Goal: Complete application form

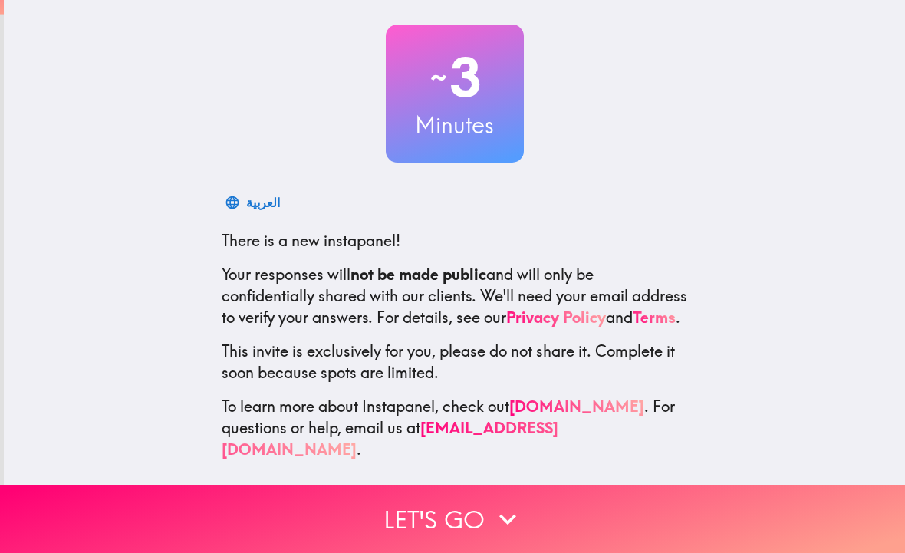
scroll to position [74, 0]
click at [484, 524] on button "Let's go" at bounding box center [452, 519] width 905 height 68
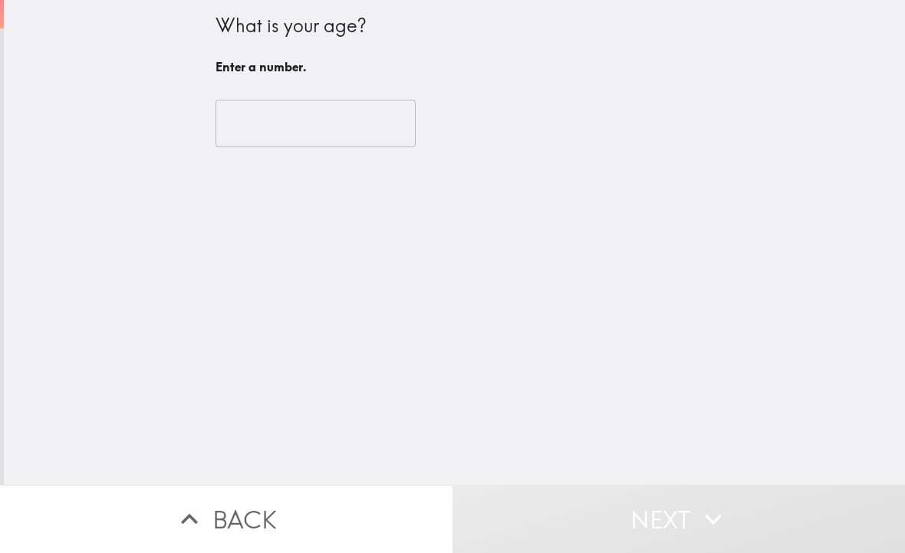
click at [325, 121] on input "number" at bounding box center [316, 124] width 200 height 48
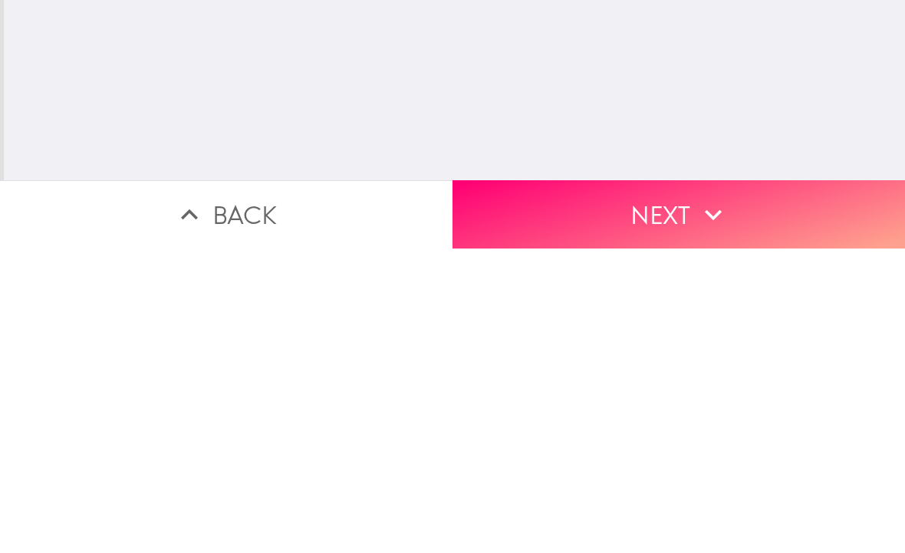
type input "69"
click at [702, 502] on icon "button" at bounding box center [713, 519] width 34 height 34
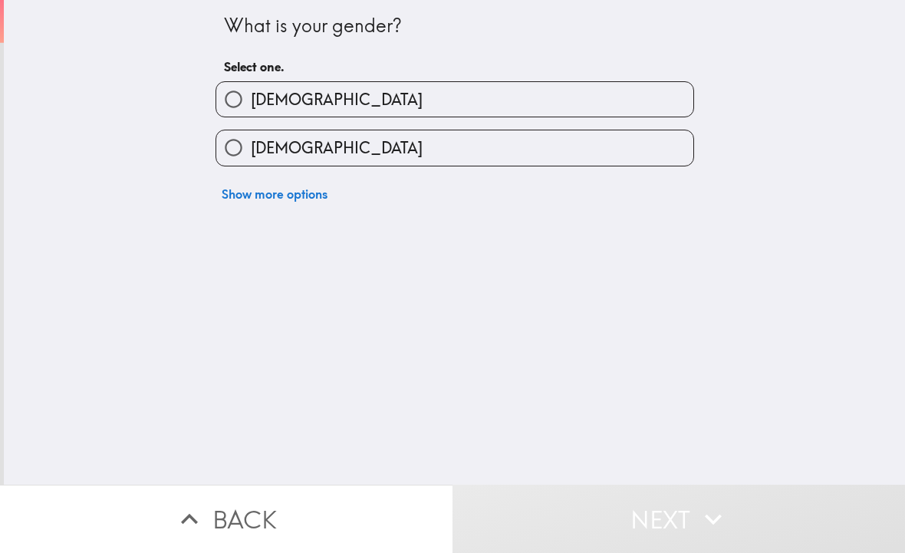
click at [426, 92] on label "[DEMOGRAPHIC_DATA]" at bounding box center [454, 99] width 477 height 35
click at [251, 92] on input "[DEMOGRAPHIC_DATA]" at bounding box center [233, 99] width 35 height 35
radio input "true"
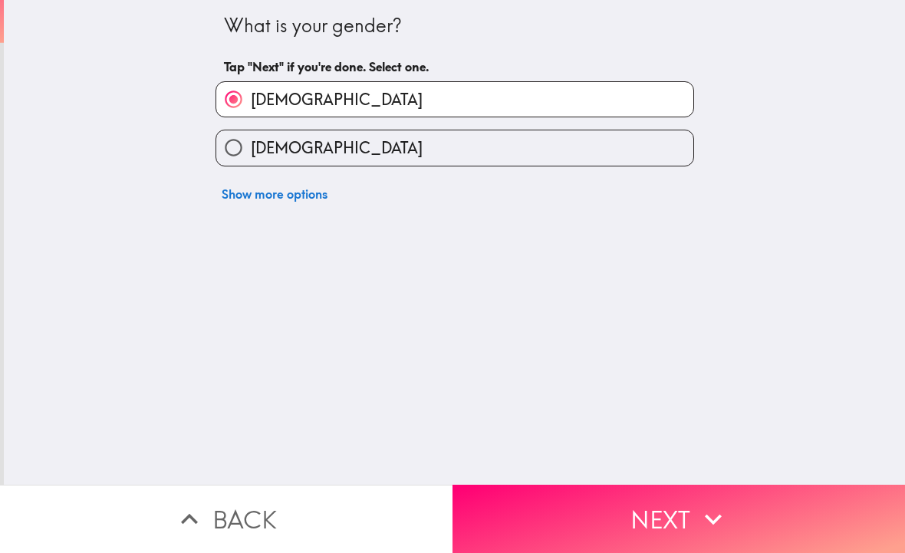
click at [647, 500] on button "Next" at bounding box center [679, 519] width 453 height 68
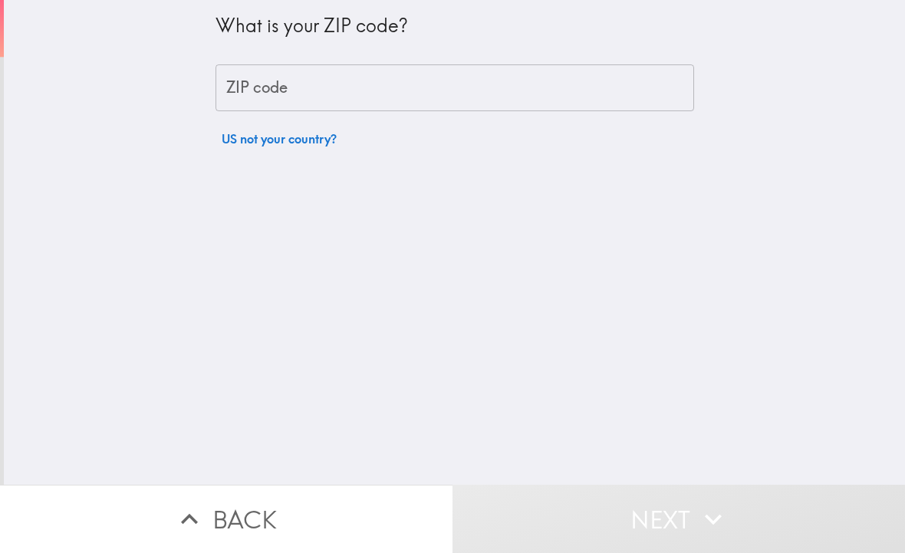
click at [391, 105] on input "ZIP code" at bounding box center [455, 88] width 479 height 48
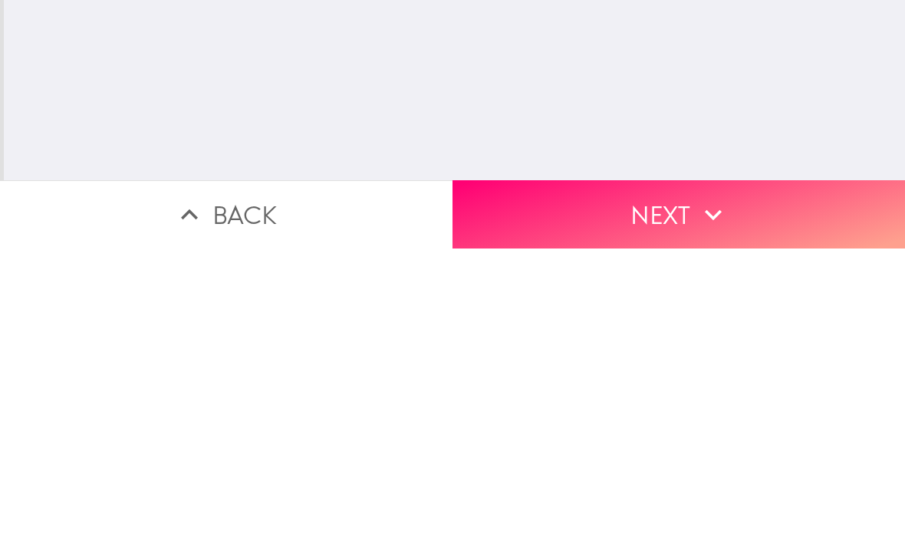
type input "77433"
click at [692, 485] on button "Next" at bounding box center [679, 519] width 453 height 68
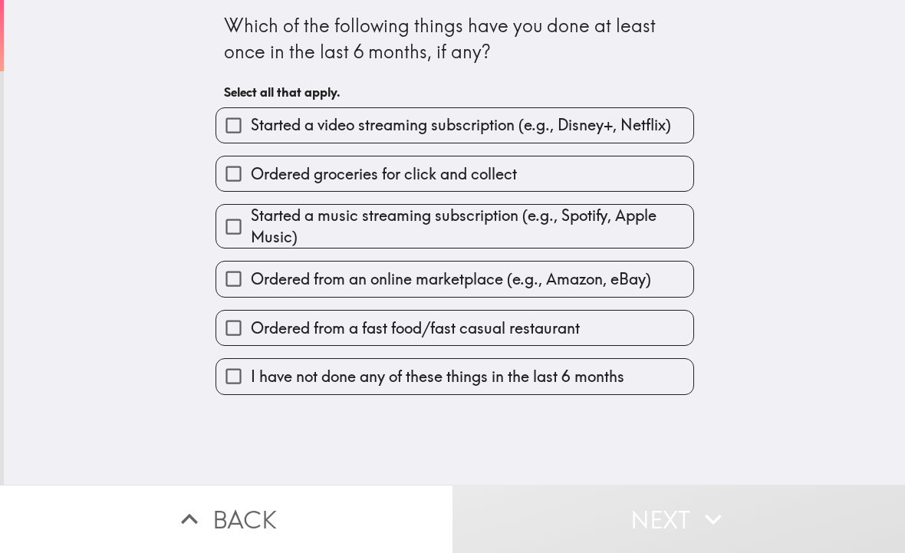
click at [458, 282] on span "Ordered from an online marketplace (e.g., Amazon, eBay)" at bounding box center [451, 278] width 400 height 21
click at [251, 282] on input "Ordered from an online marketplace (e.g., Amazon, eBay)" at bounding box center [233, 279] width 35 height 35
checkbox input "true"
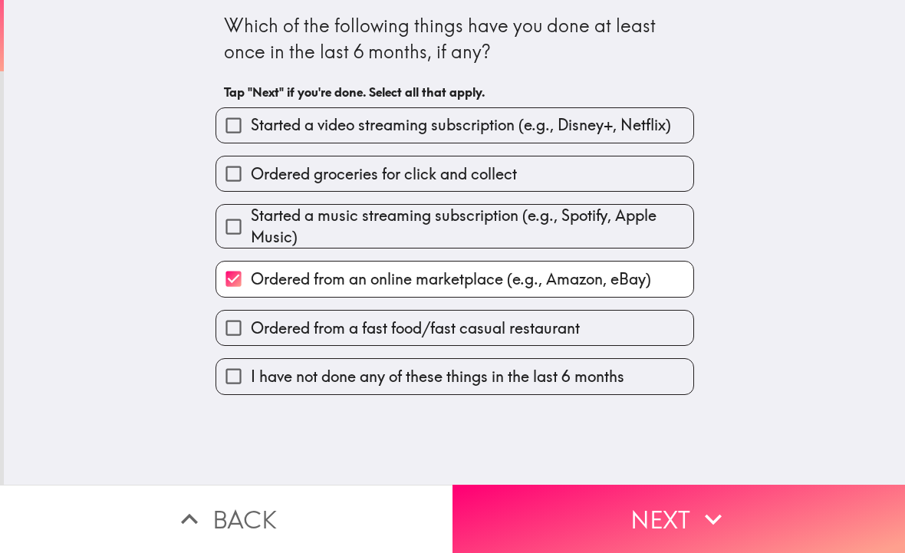
click at [516, 332] on span "Ordered from a fast food/fast casual restaurant" at bounding box center [415, 328] width 329 height 21
click at [251, 332] on input "Ordered from a fast food/fast casual restaurant" at bounding box center [233, 328] width 35 height 35
checkbox input "true"
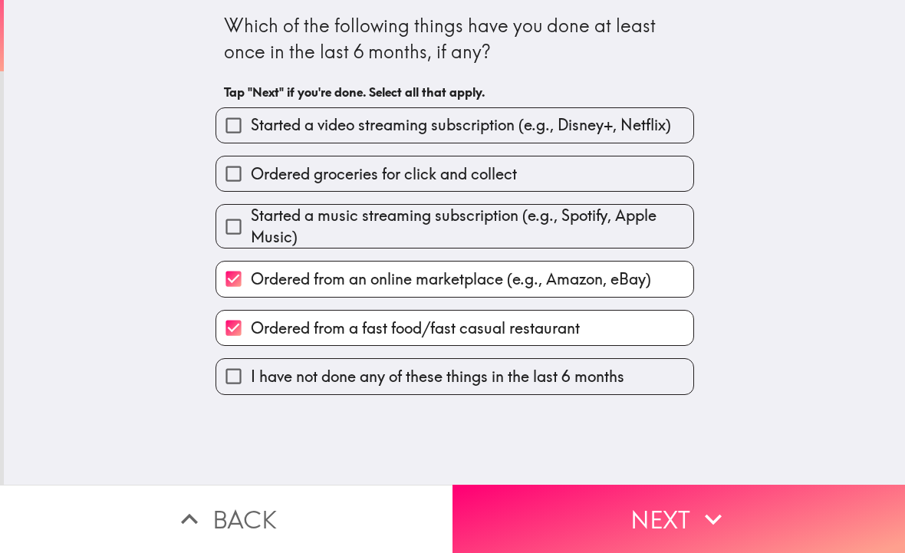
click at [706, 525] on icon "button" at bounding box center [713, 519] width 34 height 34
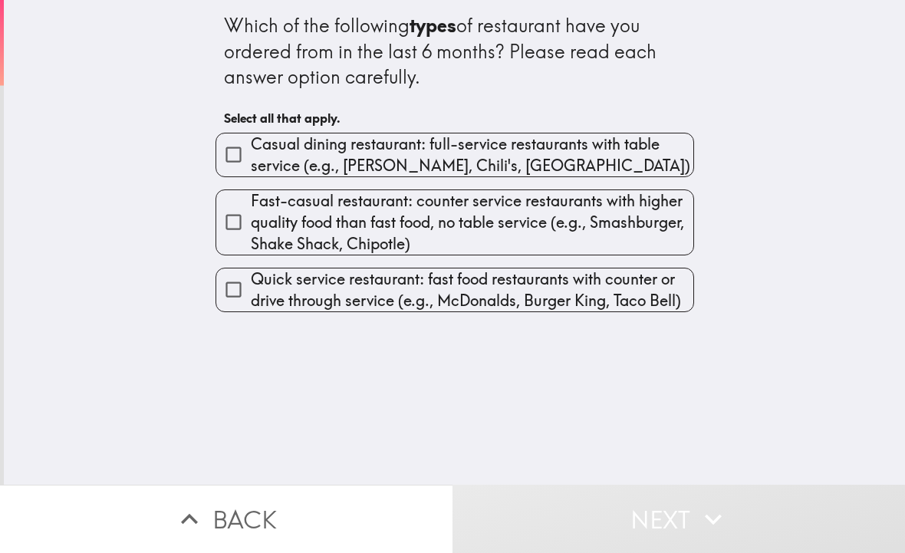
click at [542, 159] on span "Casual dining restaurant: full-service restaurants with table service (e.g., [P…" at bounding box center [472, 154] width 443 height 43
click at [251, 159] on input "Casual dining restaurant: full-service restaurants with table service (e.g., [P…" at bounding box center [233, 154] width 35 height 35
checkbox input "true"
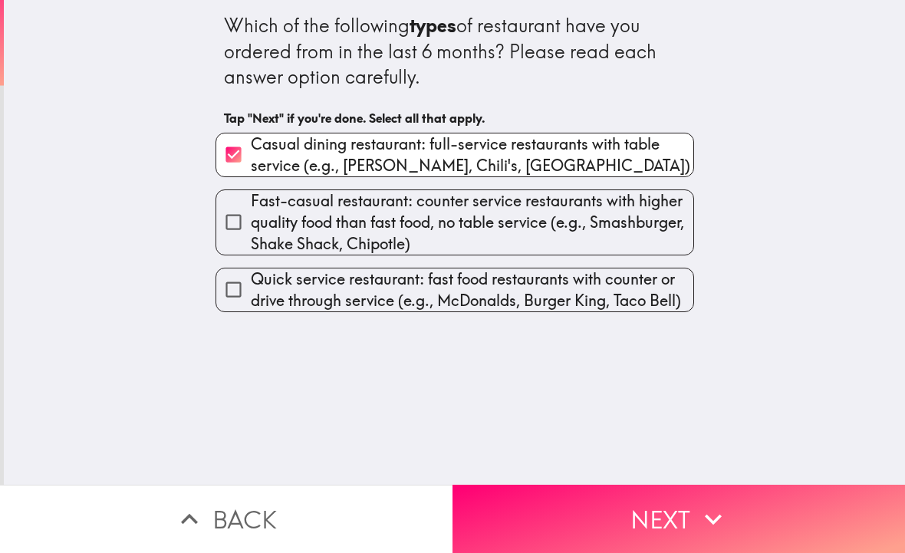
click at [384, 230] on span "Fast-casual restaurant: counter service restaurants with higher quality food th…" at bounding box center [472, 222] width 443 height 64
click at [251, 230] on input "Fast-casual restaurant: counter service restaurants with higher quality food th…" at bounding box center [233, 222] width 35 height 35
checkbox input "true"
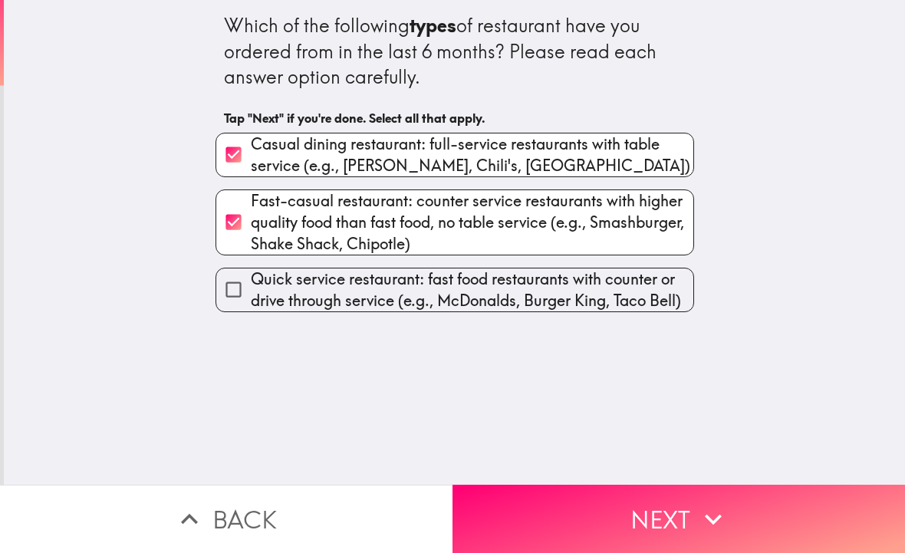
click at [377, 297] on span "Quick service restaurant: fast food restaurants with counter or drive through s…" at bounding box center [472, 289] width 443 height 43
click at [251, 297] on input "Quick service restaurant: fast food restaurants with counter or drive through s…" at bounding box center [233, 289] width 35 height 35
checkbox input "true"
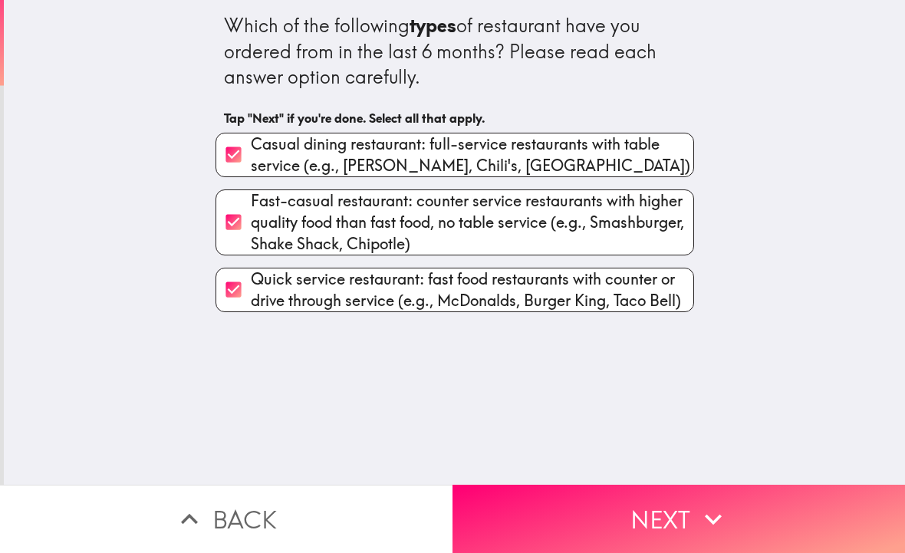
click at [702, 522] on icon "button" at bounding box center [713, 519] width 34 height 34
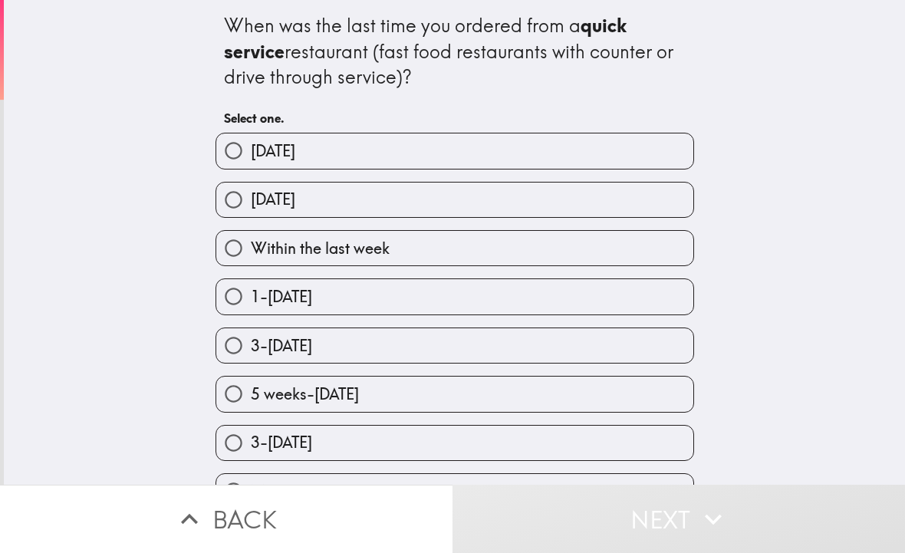
click at [481, 263] on label "Within the last week" at bounding box center [454, 248] width 477 height 35
click at [251, 263] on input "Within the last week" at bounding box center [233, 248] width 35 height 35
radio input "true"
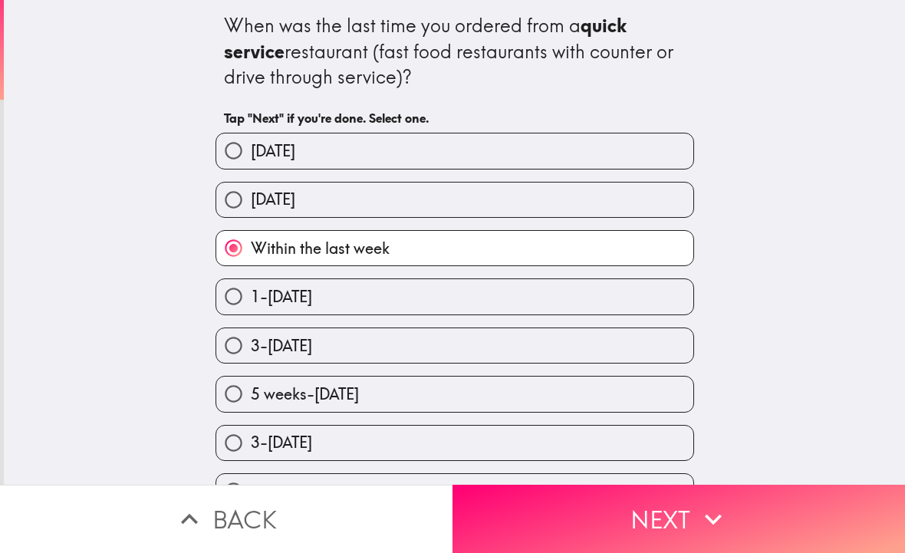
click at [718, 519] on icon "button" at bounding box center [713, 519] width 17 height 11
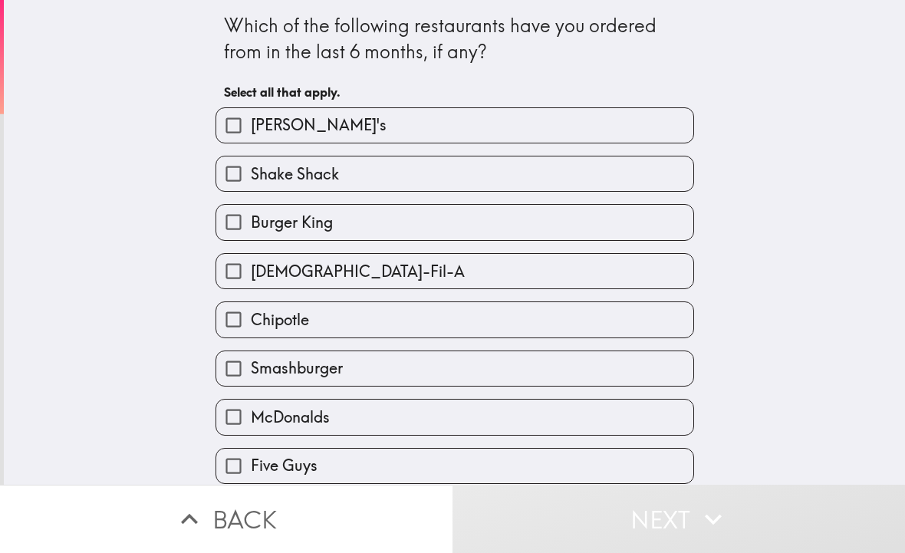
click at [497, 269] on label "[DEMOGRAPHIC_DATA]-Fil-A" at bounding box center [454, 271] width 477 height 35
click at [251, 269] on input "[DEMOGRAPHIC_DATA]-Fil-A" at bounding box center [233, 271] width 35 height 35
checkbox input "true"
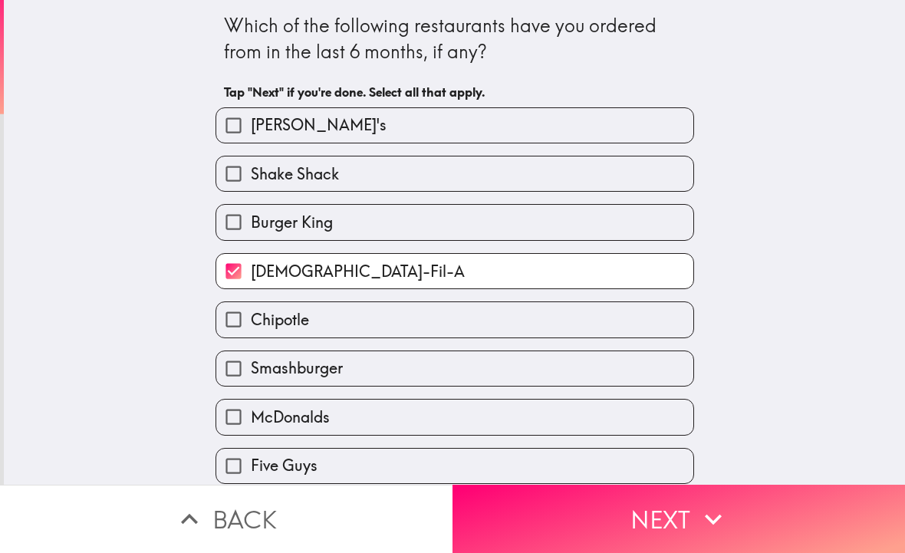
click at [480, 420] on label "McDonalds" at bounding box center [454, 417] width 477 height 35
click at [251, 420] on input "McDonalds" at bounding box center [233, 417] width 35 height 35
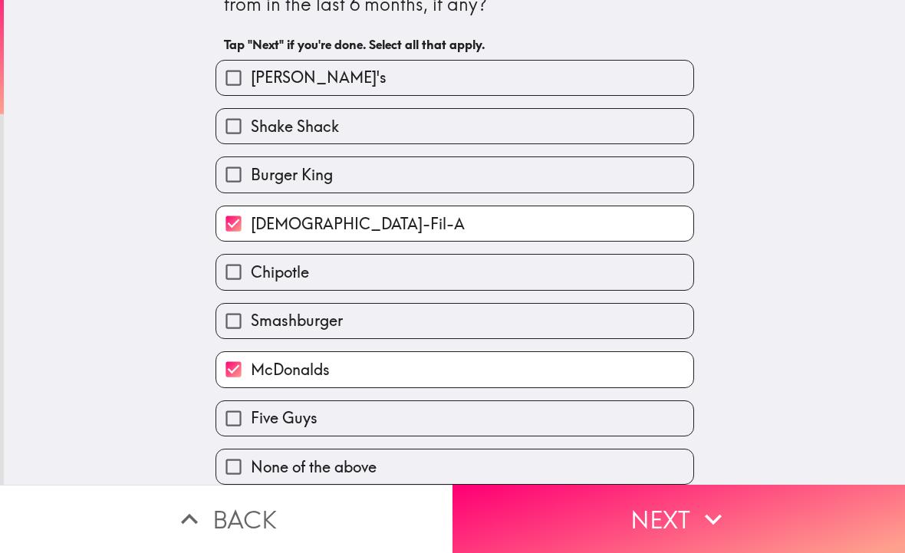
scroll to position [54, 0]
click at [498, 363] on label "McDonalds" at bounding box center [454, 369] width 477 height 35
click at [251, 363] on input "McDonalds" at bounding box center [233, 369] width 35 height 35
checkbox input "false"
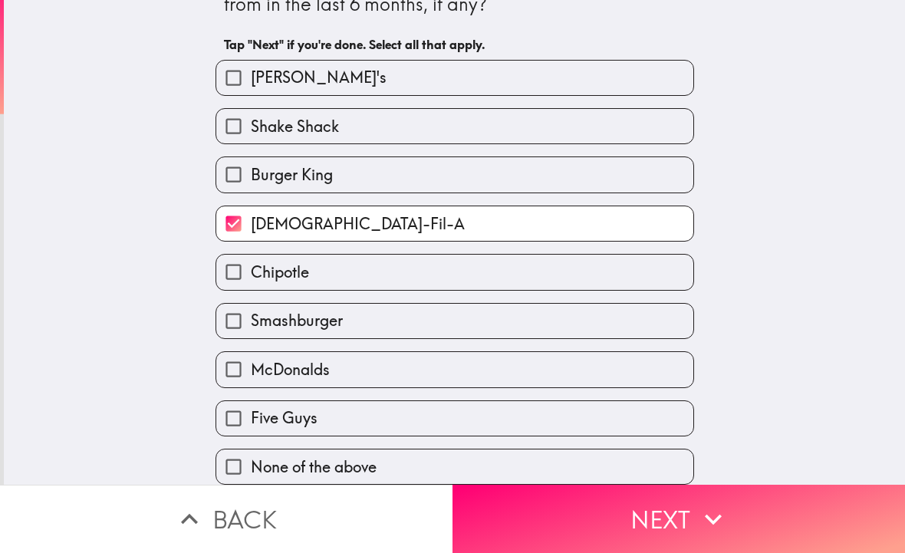
click at [440, 417] on label "Five Guys" at bounding box center [454, 418] width 477 height 35
click at [251, 417] on input "Five Guys" at bounding box center [233, 418] width 35 height 35
checkbox input "true"
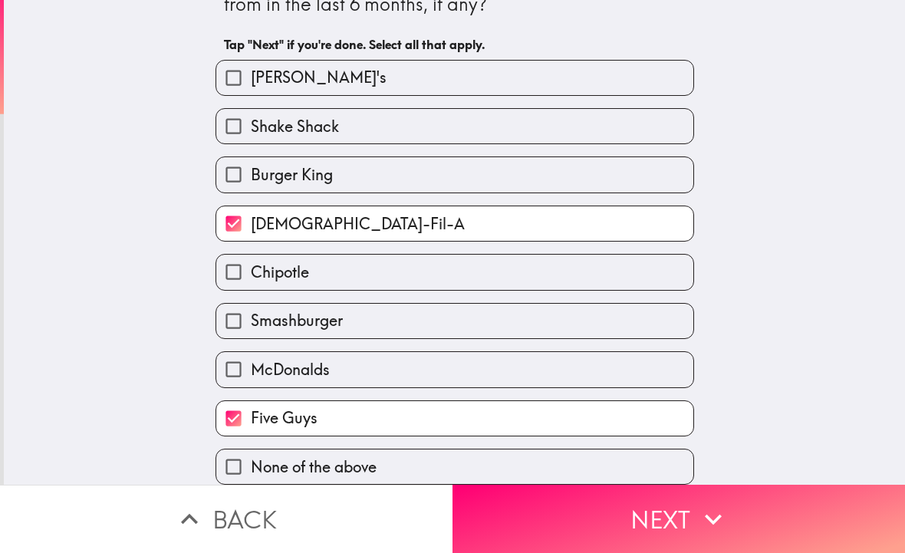
click at [509, 183] on label "Burger King" at bounding box center [454, 174] width 477 height 35
click at [251, 183] on input "Burger King" at bounding box center [233, 174] width 35 height 35
checkbox input "true"
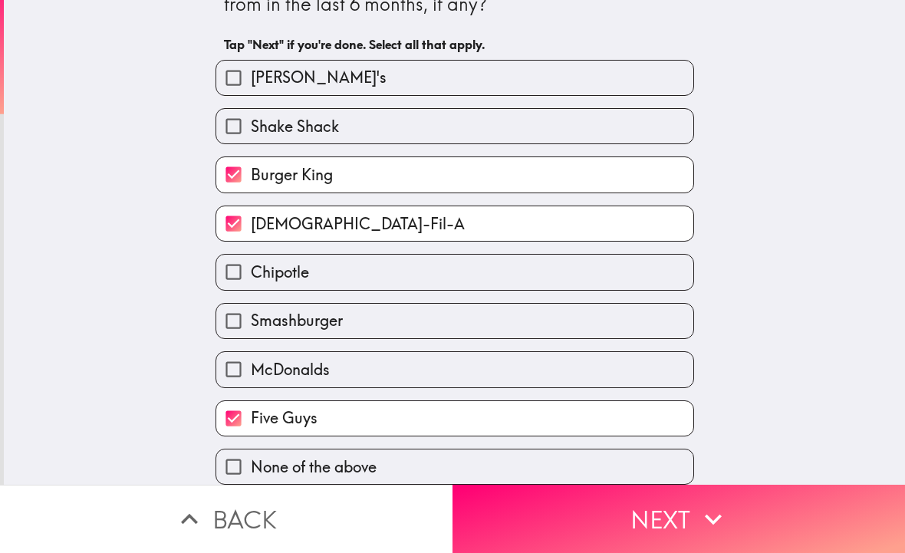
click at [663, 521] on button "Next" at bounding box center [679, 519] width 453 height 68
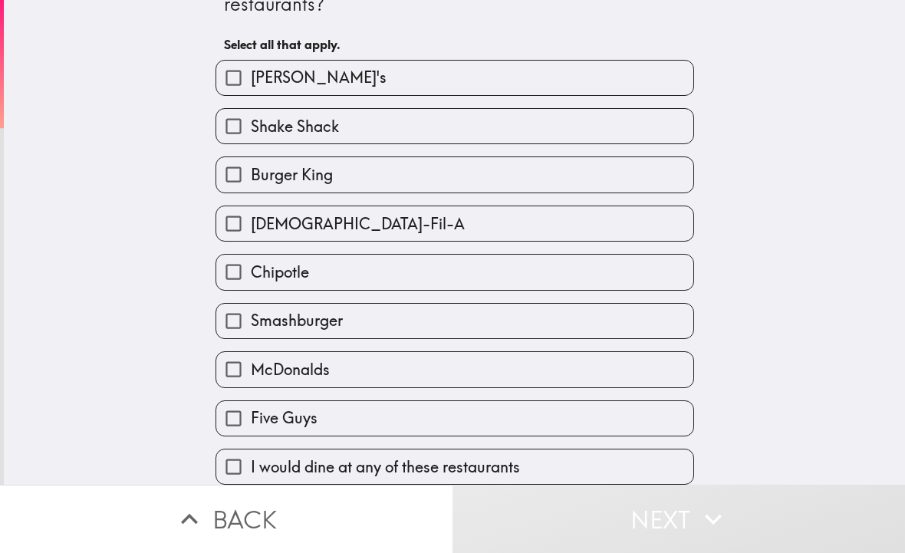
scroll to position [54, 0]
click at [451, 468] on span "I would dine at any of these restaurants" at bounding box center [385, 466] width 269 height 21
click at [251, 468] on input "I would dine at any of these restaurants" at bounding box center [233, 466] width 35 height 35
checkbox input "true"
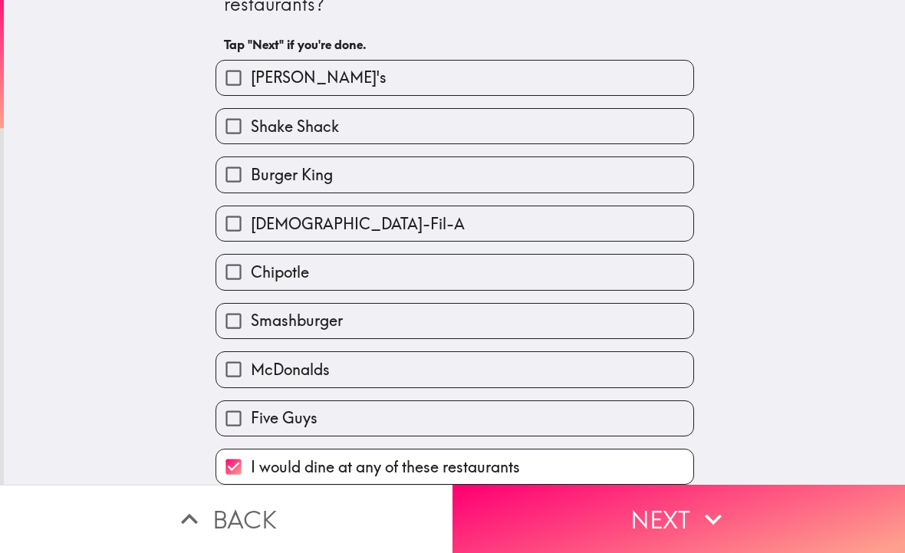
click at [598, 515] on button "Next" at bounding box center [679, 519] width 453 height 68
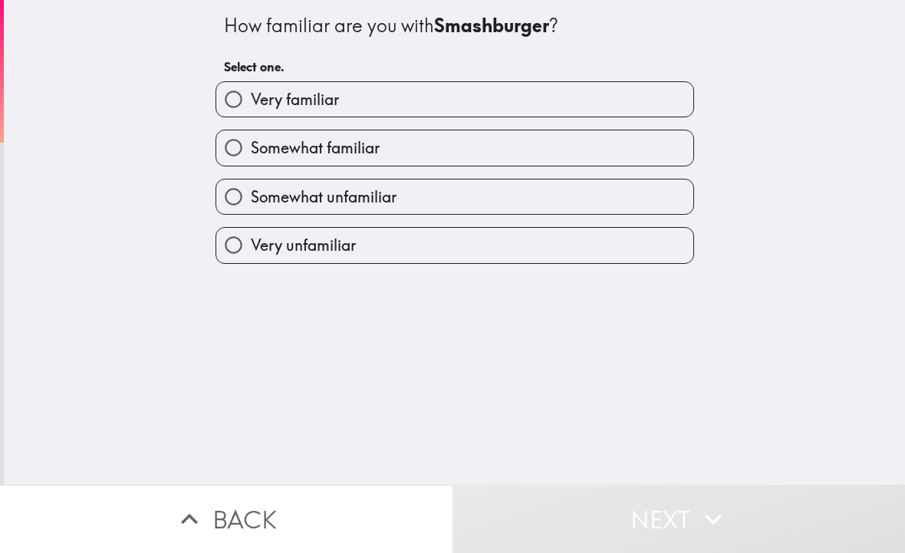
click at [420, 152] on label "Somewhat familiar" at bounding box center [454, 147] width 477 height 35
click at [251, 152] on input "Somewhat familiar" at bounding box center [233, 147] width 35 height 35
radio input "true"
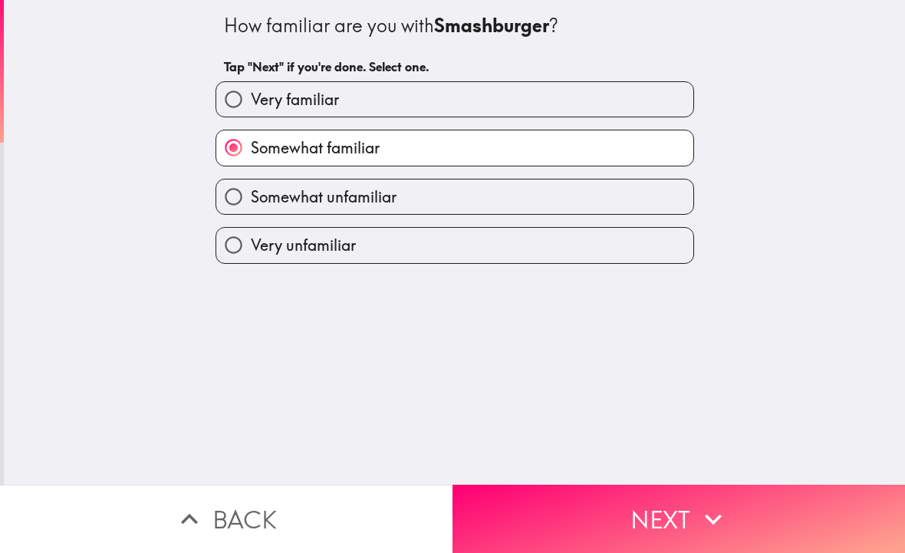
click at [698, 527] on icon "button" at bounding box center [713, 519] width 34 height 34
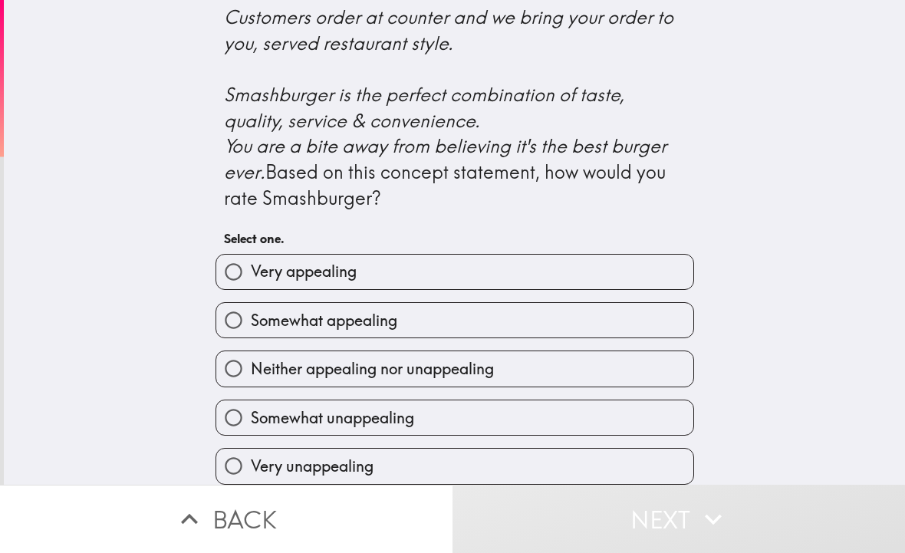
scroll to position [640, 0]
click at [429, 277] on label "Very appealing" at bounding box center [454, 272] width 477 height 35
click at [251, 277] on input "Very appealing" at bounding box center [233, 272] width 35 height 35
radio input "true"
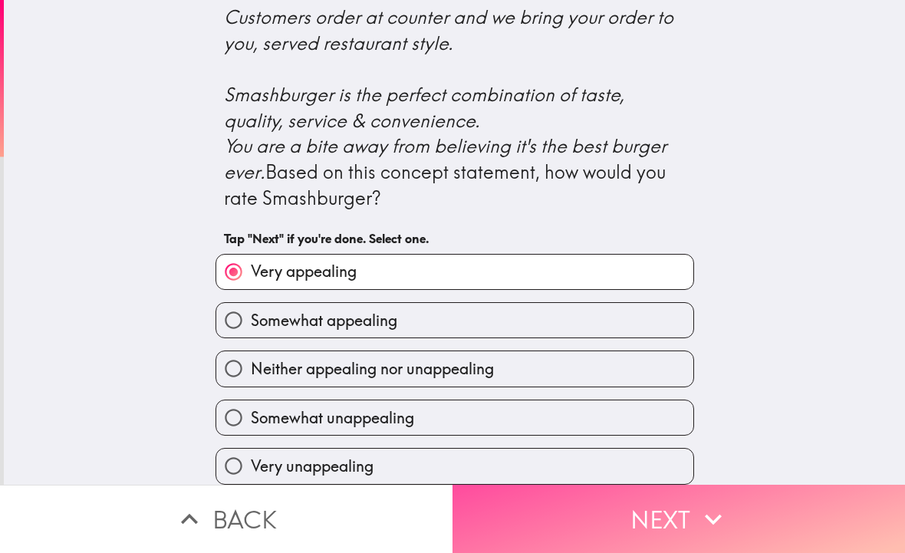
click at [695, 522] on button "Next" at bounding box center [679, 519] width 453 height 68
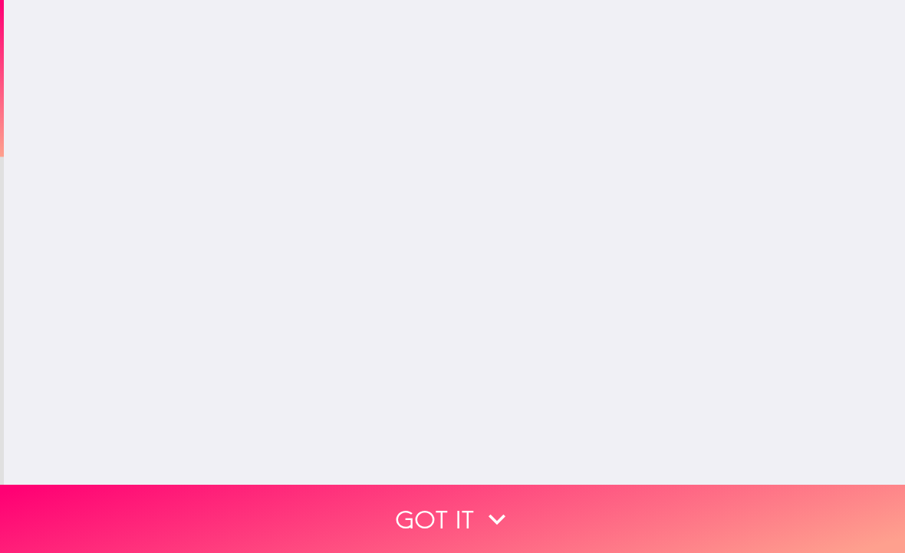
scroll to position [0, 0]
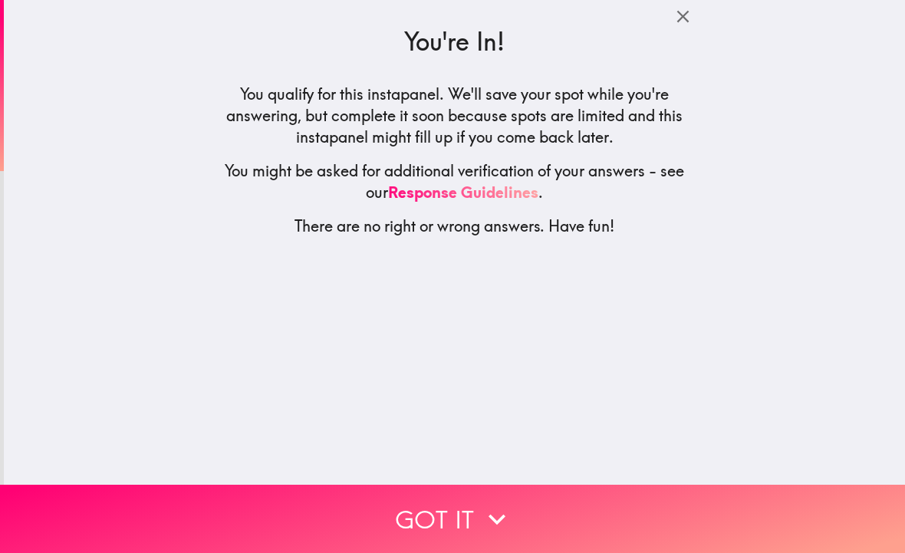
click at [546, 520] on button "Got it" at bounding box center [452, 519] width 905 height 68
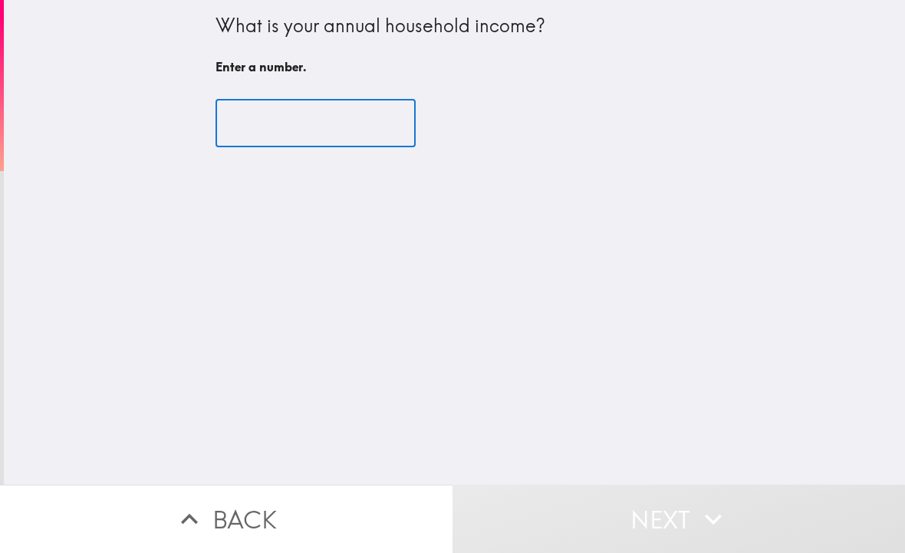
click at [358, 109] on input "number" at bounding box center [316, 124] width 200 height 48
click at [339, 124] on input "number" at bounding box center [316, 124] width 200 height 48
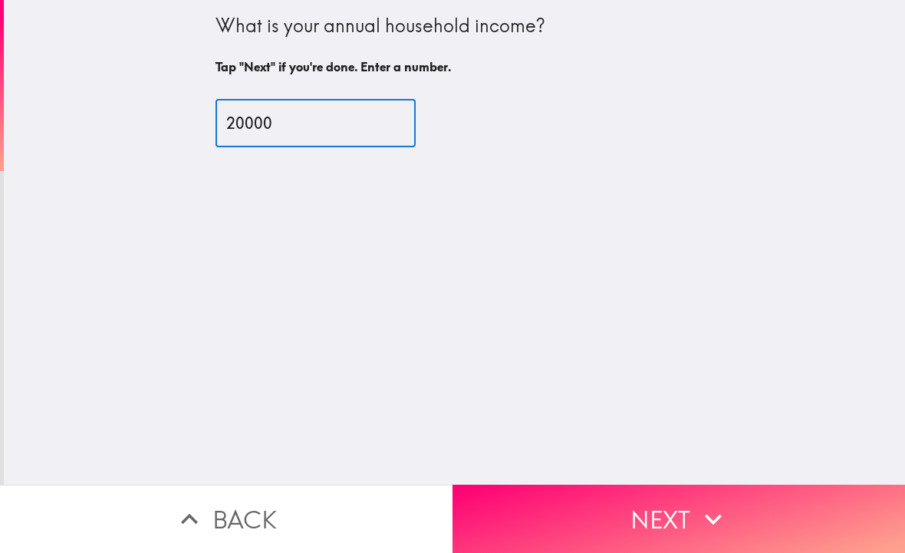
type input "20000"
click at [737, 522] on button "Next" at bounding box center [679, 519] width 453 height 68
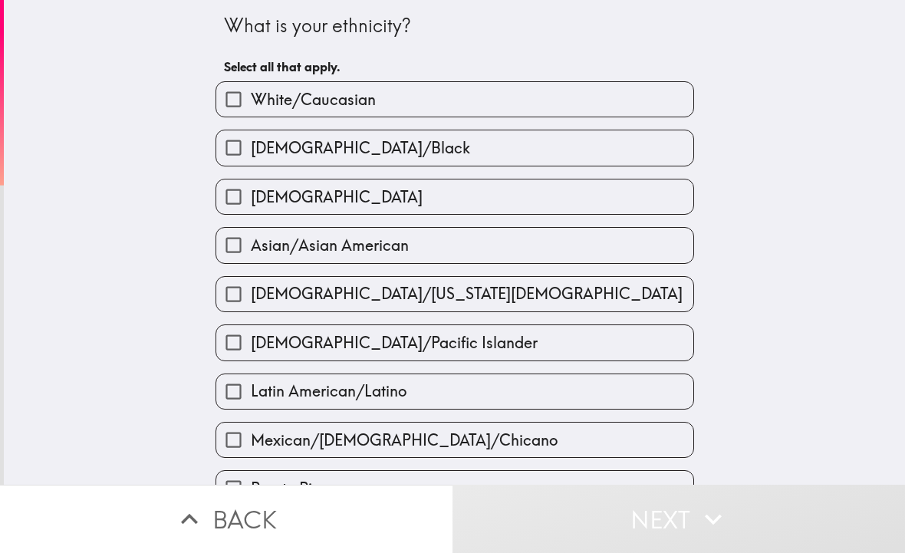
click at [509, 106] on label "White/Caucasian" at bounding box center [454, 99] width 477 height 35
click at [251, 106] on input "White/Caucasian" at bounding box center [233, 99] width 35 height 35
checkbox input "true"
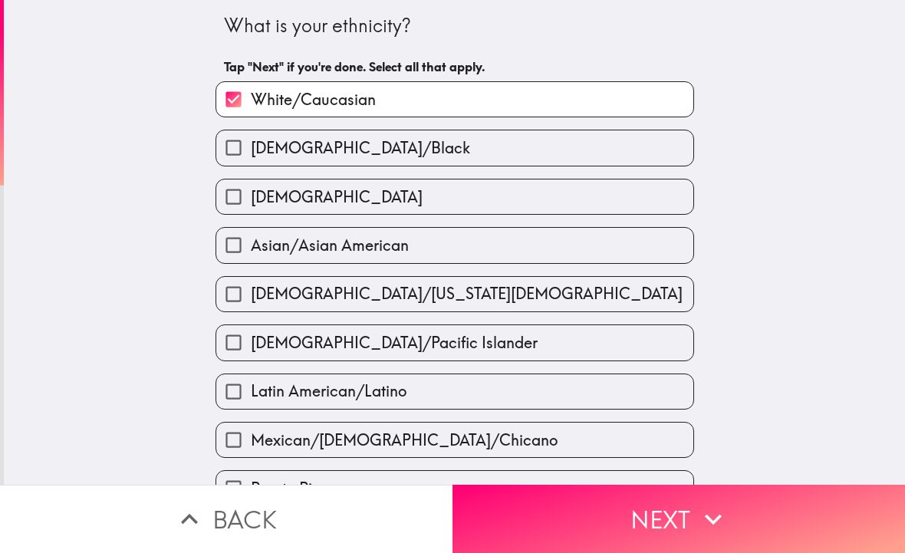
click at [782, 521] on button "Next" at bounding box center [679, 519] width 453 height 68
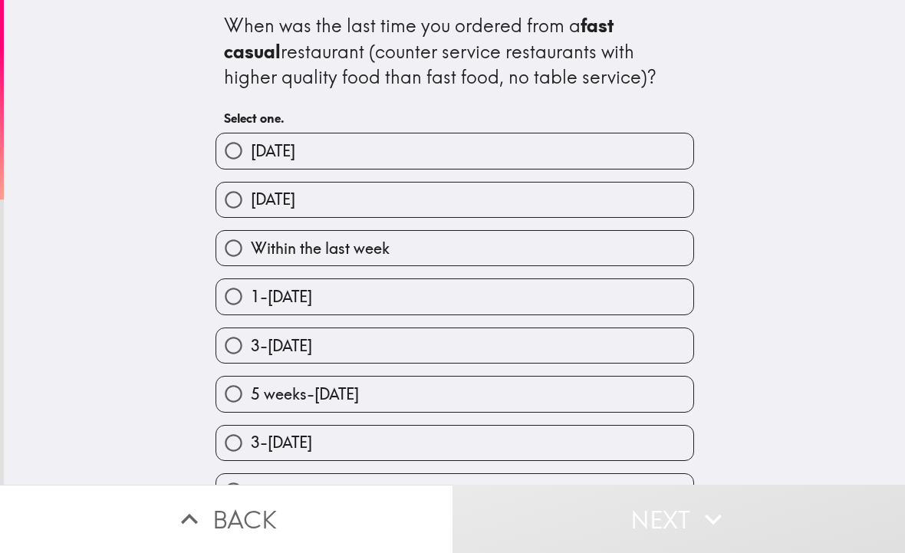
click at [516, 250] on label "Within the last week" at bounding box center [454, 248] width 477 height 35
click at [251, 250] on input "Within the last week" at bounding box center [233, 248] width 35 height 35
radio input "true"
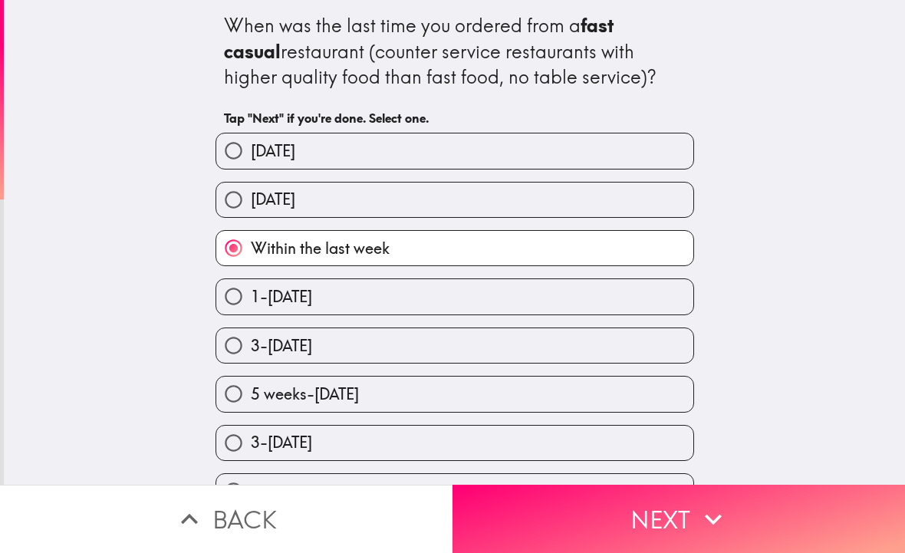
click at [700, 514] on icon "button" at bounding box center [713, 519] width 34 height 34
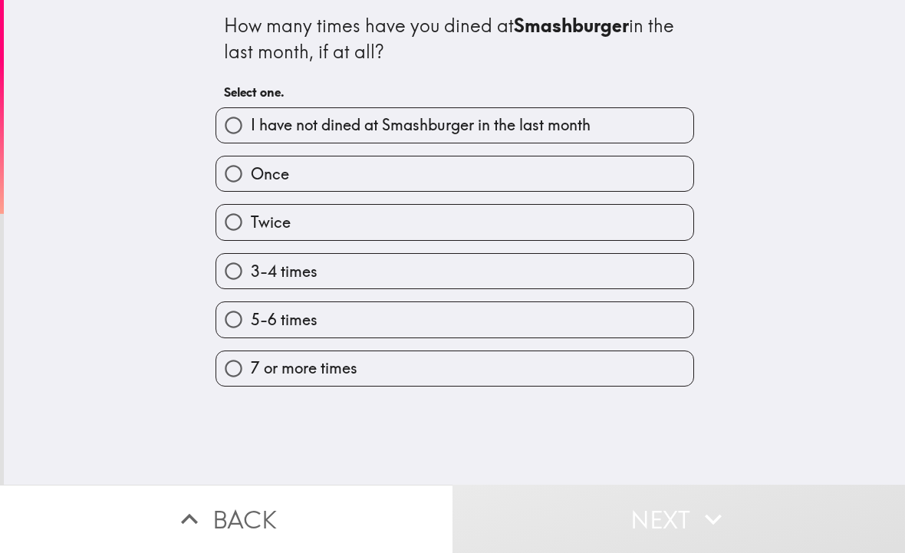
click at [450, 176] on label "Once" at bounding box center [454, 173] width 477 height 35
click at [251, 176] on input "Once" at bounding box center [233, 173] width 35 height 35
radio input "true"
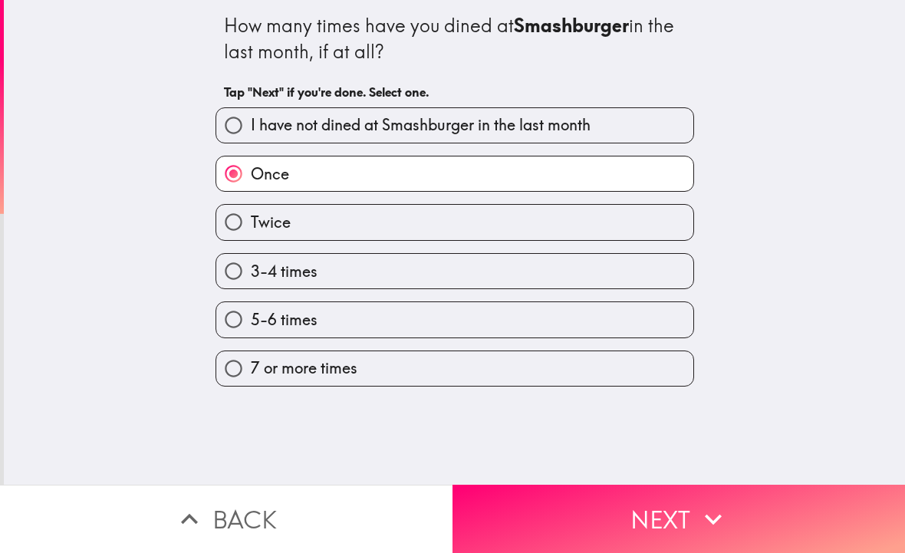
click at [646, 509] on button "Next" at bounding box center [679, 519] width 453 height 68
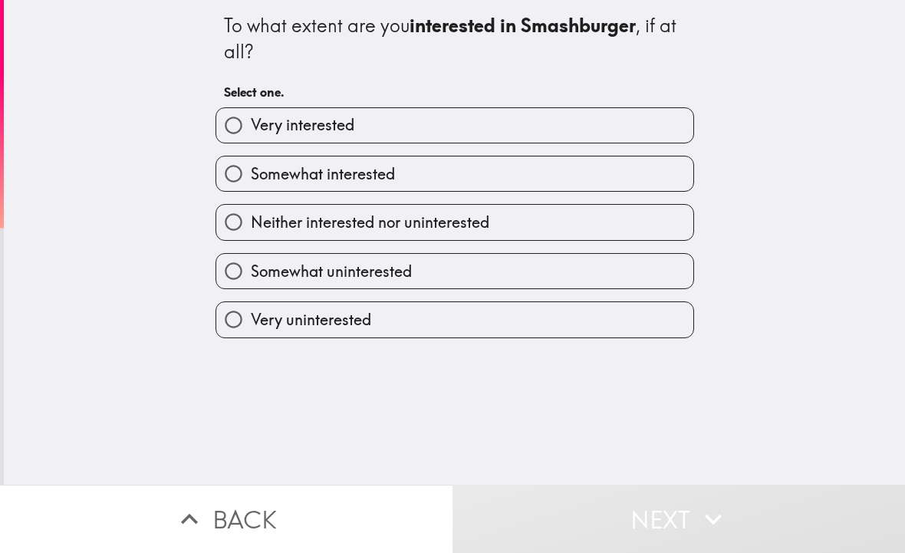
click at [515, 174] on label "Somewhat interested" at bounding box center [454, 173] width 477 height 35
click at [251, 174] on input "Somewhat interested" at bounding box center [233, 173] width 35 height 35
radio input "true"
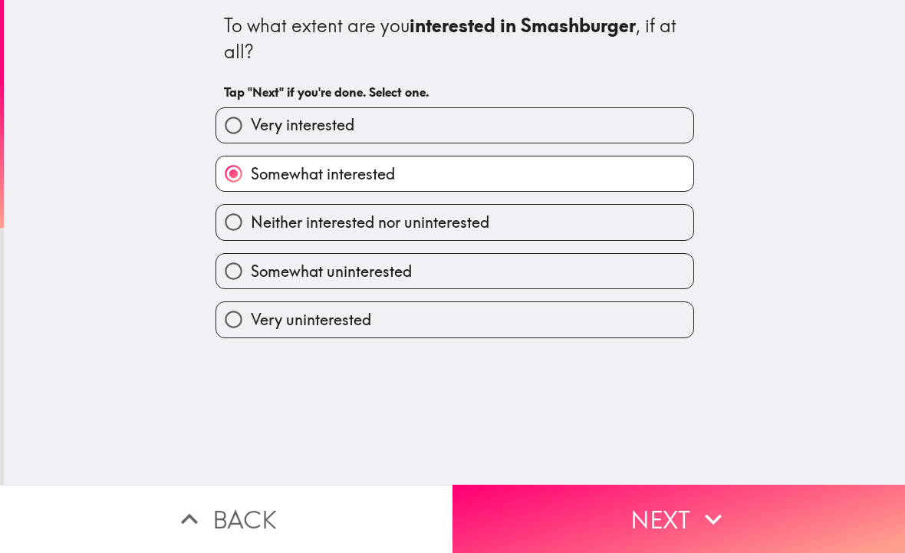
click at [651, 512] on button "Next" at bounding box center [679, 519] width 453 height 68
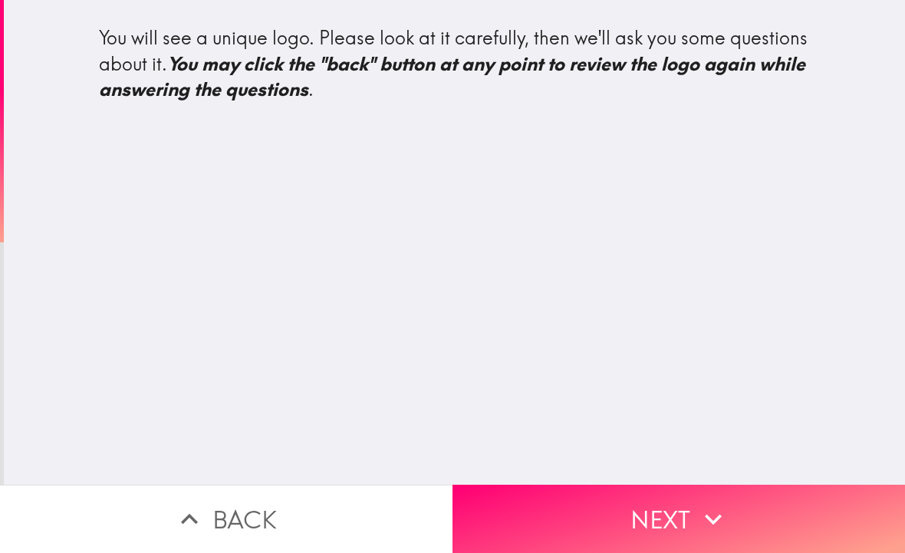
click at [693, 511] on button "Next" at bounding box center [679, 519] width 453 height 68
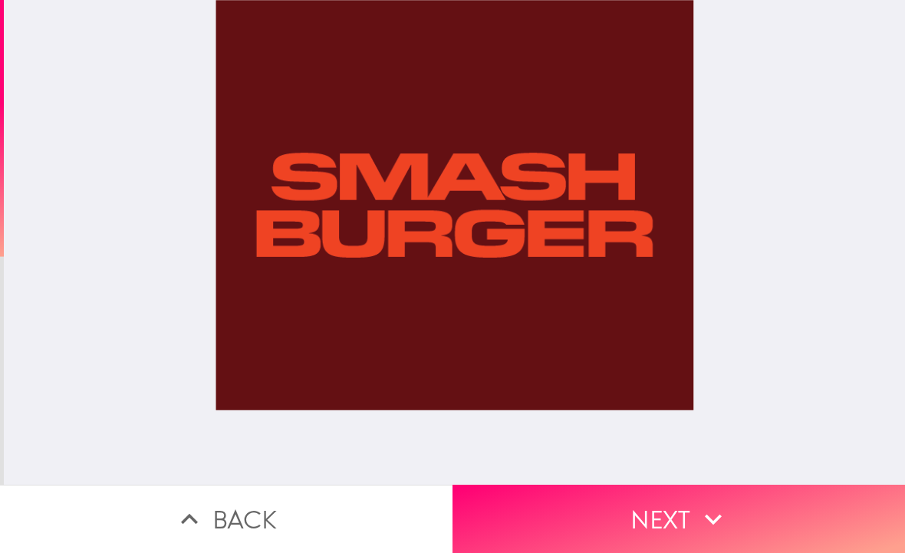
click at [687, 524] on button "Next" at bounding box center [679, 519] width 453 height 68
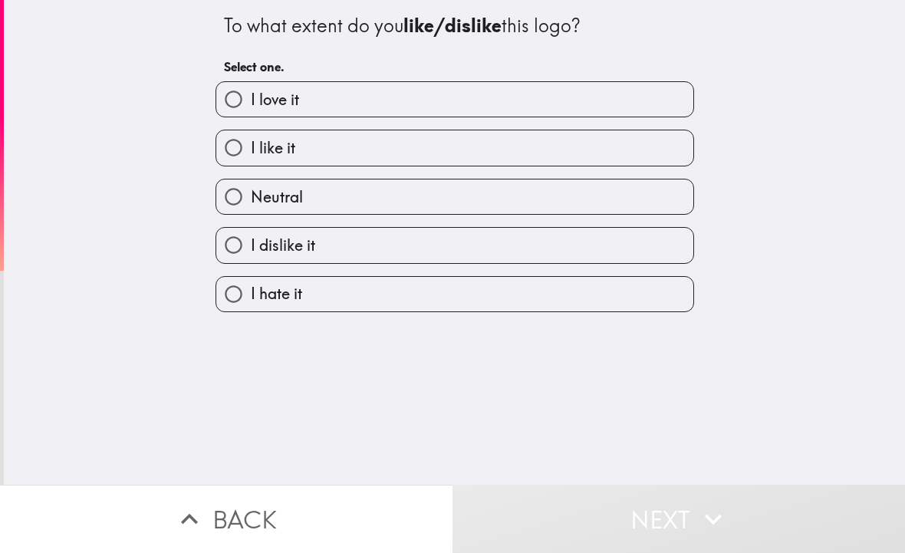
click at [474, 144] on label "I like it" at bounding box center [454, 147] width 477 height 35
click at [251, 144] on input "I like it" at bounding box center [233, 147] width 35 height 35
radio input "true"
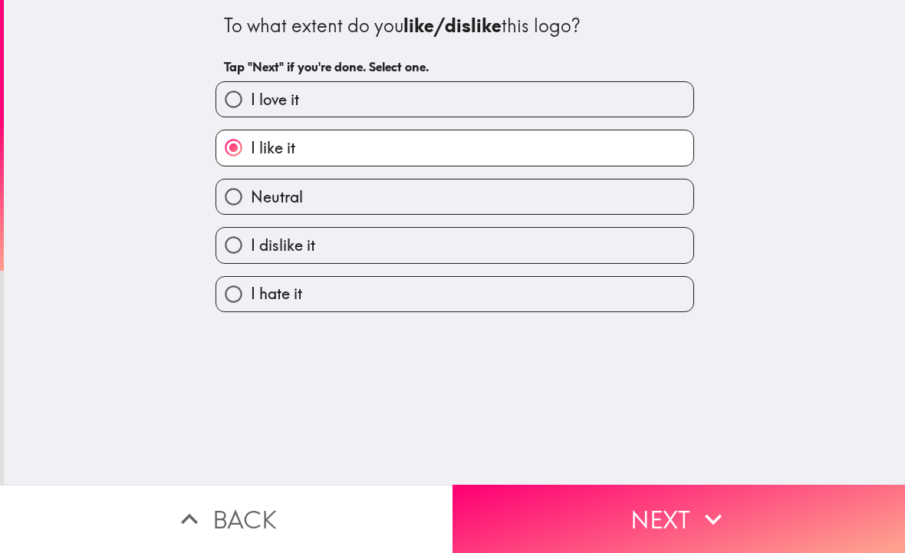
click at [680, 517] on button "Next" at bounding box center [679, 519] width 453 height 68
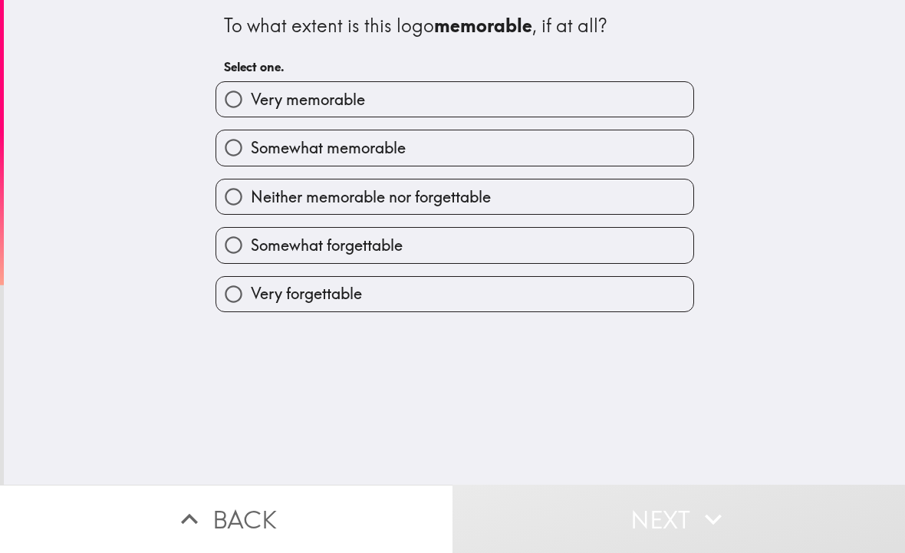
click at [456, 103] on label "Very memorable" at bounding box center [454, 99] width 477 height 35
click at [251, 103] on input "Very memorable" at bounding box center [233, 99] width 35 height 35
radio input "true"
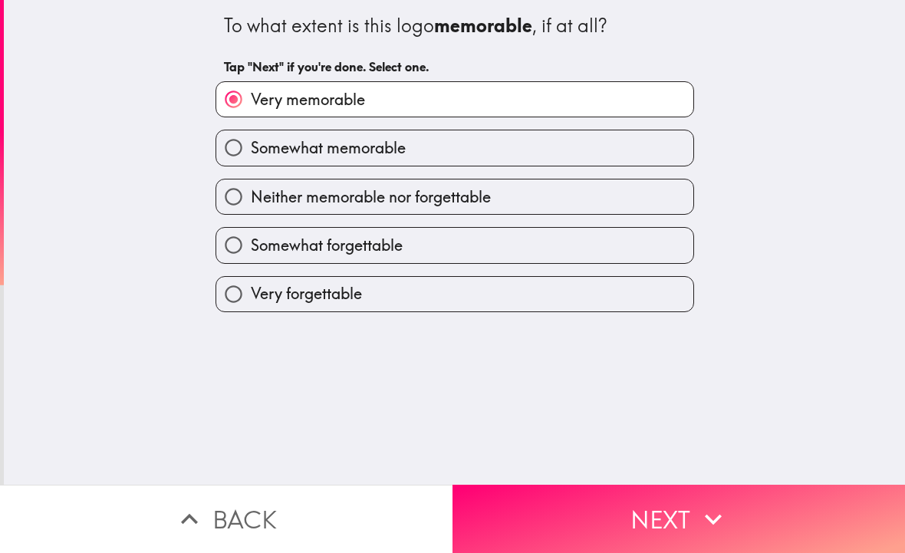
click at [658, 496] on button "Next" at bounding box center [679, 519] width 453 height 68
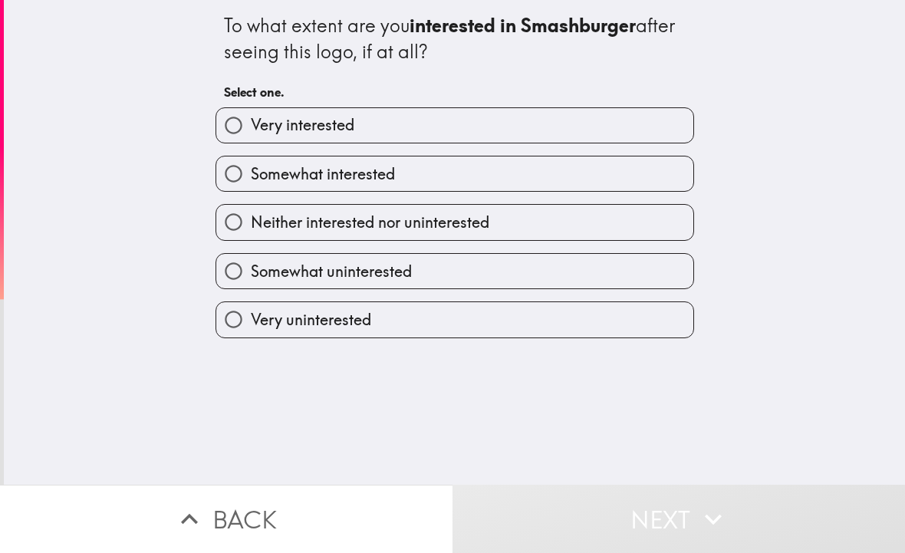
click at [474, 120] on label "Very interested" at bounding box center [454, 125] width 477 height 35
click at [251, 120] on input "Very interested" at bounding box center [233, 125] width 35 height 35
radio input "true"
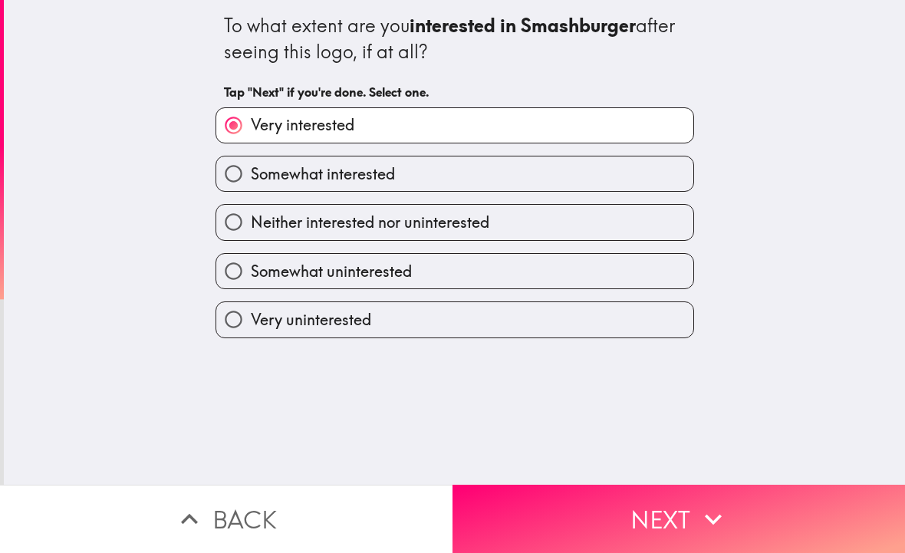
click at [653, 522] on button "Next" at bounding box center [679, 519] width 453 height 68
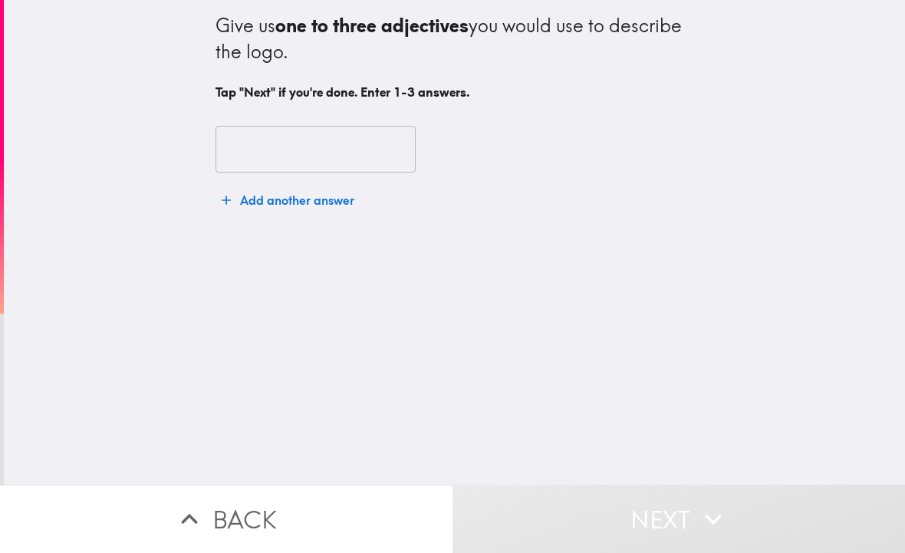
click at [346, 146] on input "text" at bounding box center [316, 150] width 200 height 48
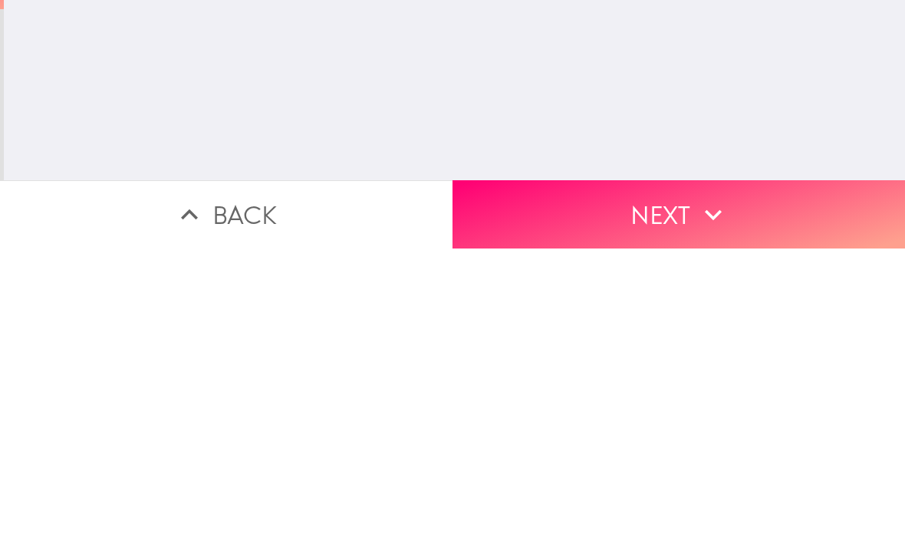
type input "Modern, clear and memorable"
click at [718, 502] on icon "button" at bounding box center [713, 519] width 34 height 34
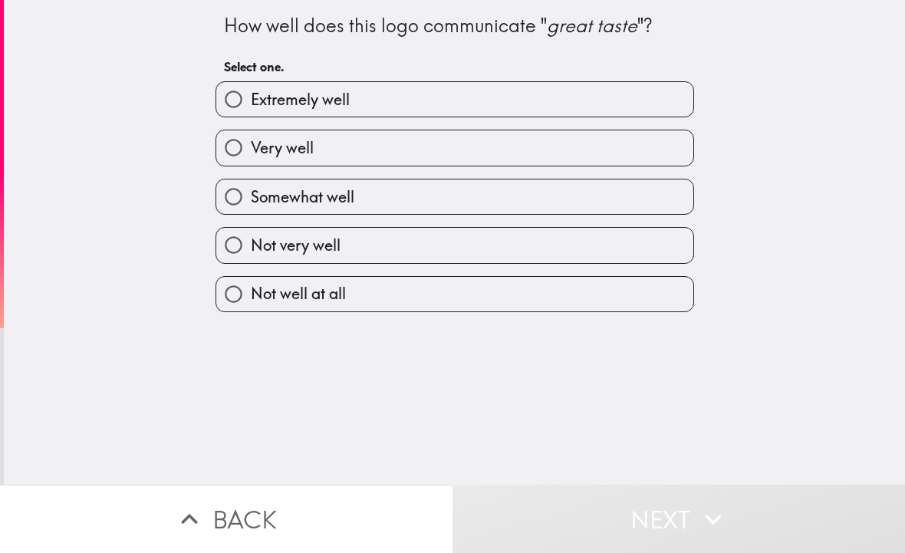
click at [433, 151] on label "Very well" at bounding box center [454, 147] width 477 height 35
click at [251, 151] on input "Very well" at bounding box center [233, 147] width 35 height 35
radio input "true"
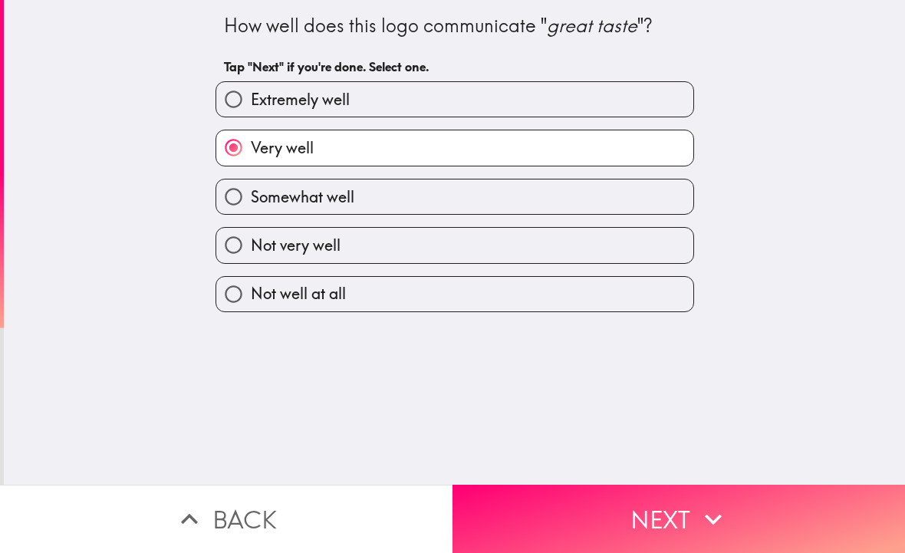
click at [661, 515] on button "Next" at bounding box center [679, 519] width 453 height 68
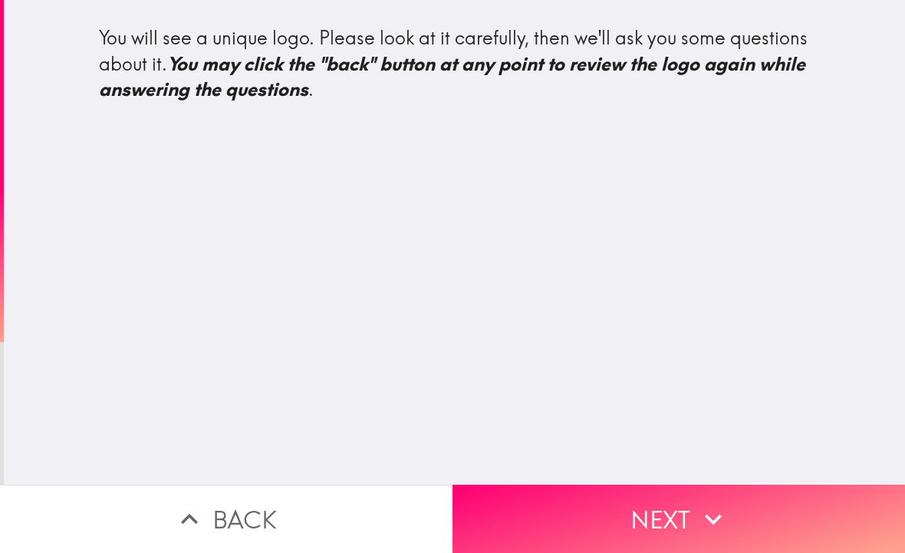
click at [729, 532] on icon "button" at bounding box center [713, 519] width 34 height 34
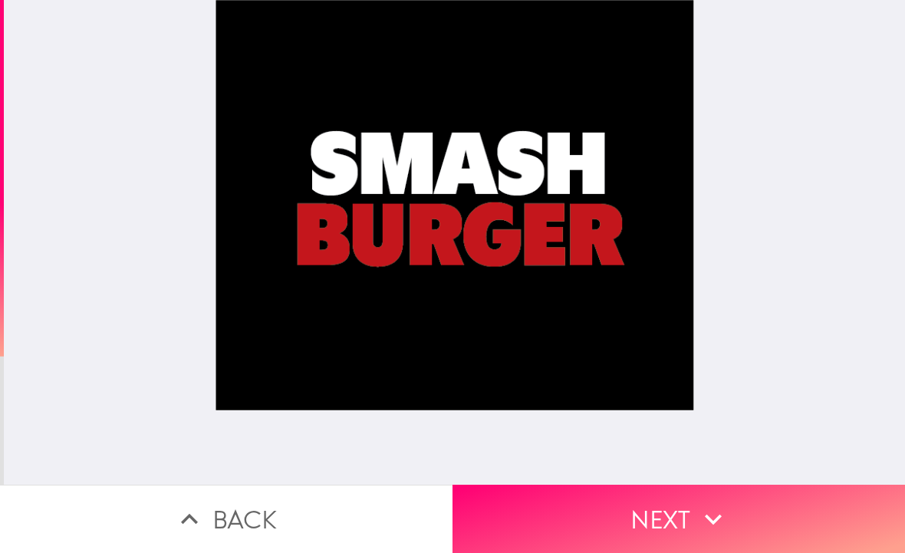
click at [741, 519] on button "Next" at bounding box center [679, 519] width 453 height 68
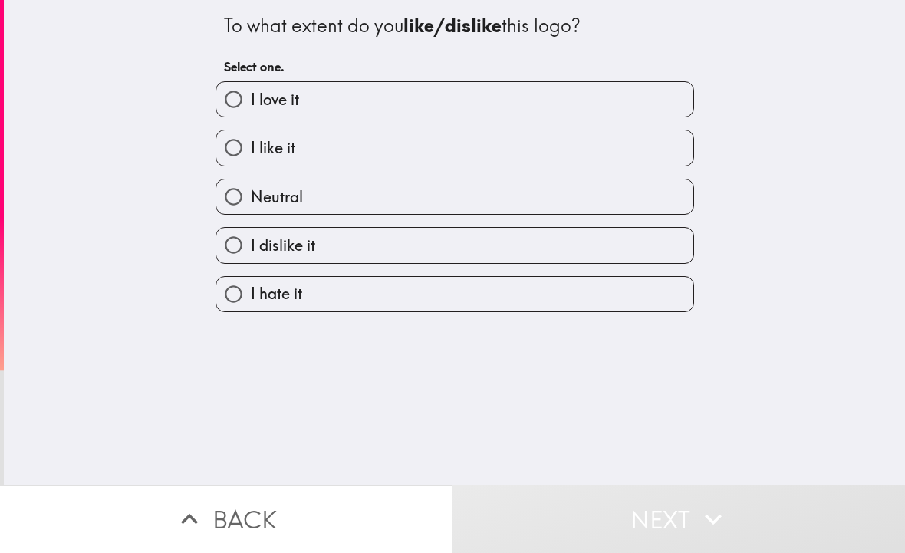
click at [455, 142] on label "I like it" at bounding box center [454, 147] width 477 height 35
click at [251, 142] on input "I like it" at bounding box center [233, 147] width 35 height 35
radio input "true"
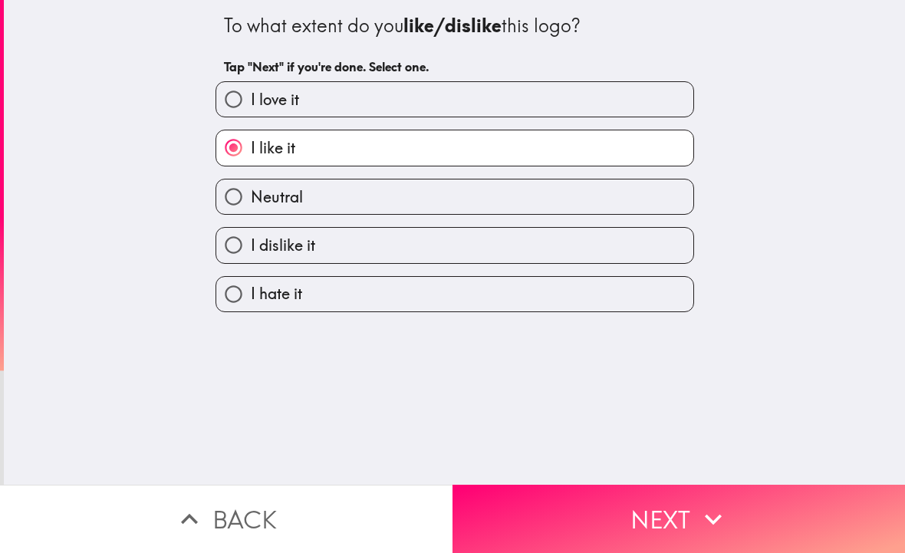
click at [685, 509] on button "Next" at bounding box center [679, 519] width 453 height 68
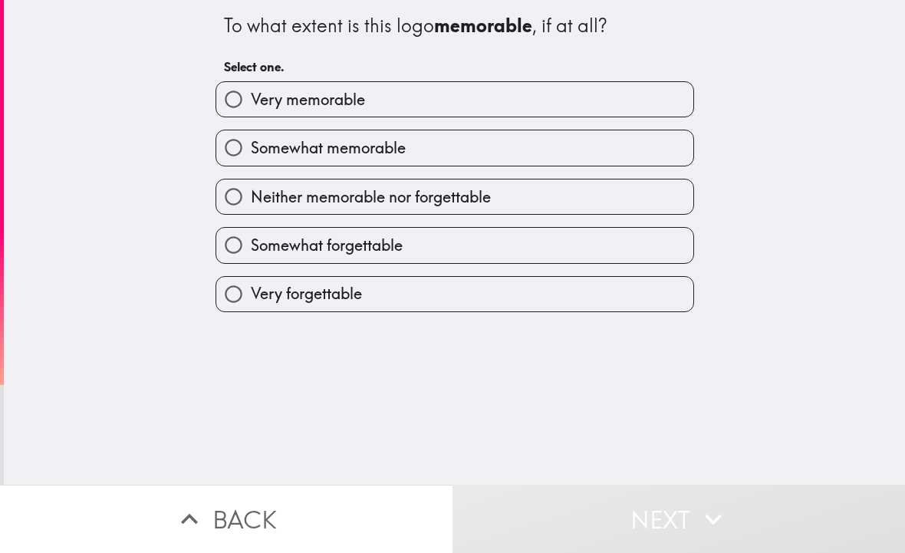
click at [476, 100] on label "Very memorable" at bounding box center [454, 99] width 477 height 35
click at [251, 100] on input "Very memorable" at bounding box center [233, 99] width 35 height 35
radio input "true"
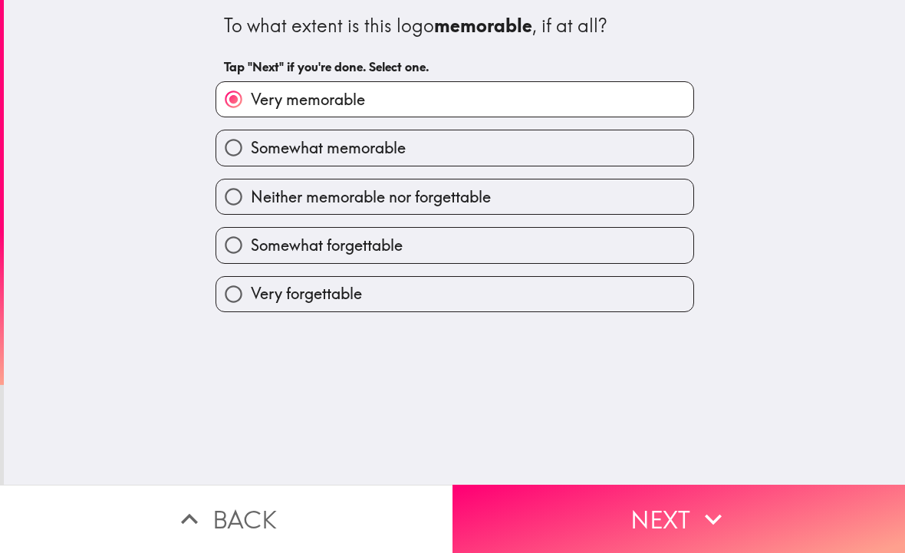
click at [684, 511] on button "Next" at bounding box center [679, 519] width 453 height 68
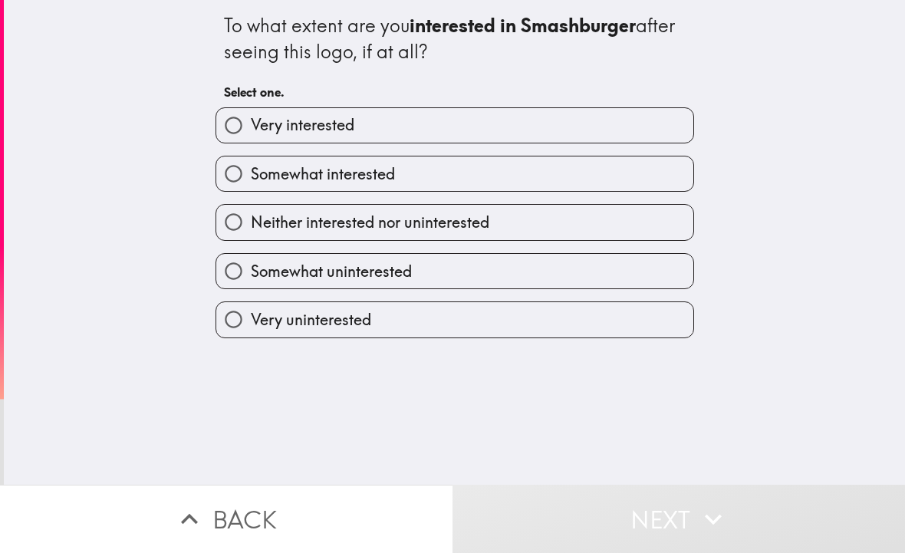
click at [444, 123] on label "Very interested" at bounding box center [454, 125] width 477 height 35
click at [251, 123] on input "Very interested" at bounding box center [233, 125] width 35 height 35
radio input "true"
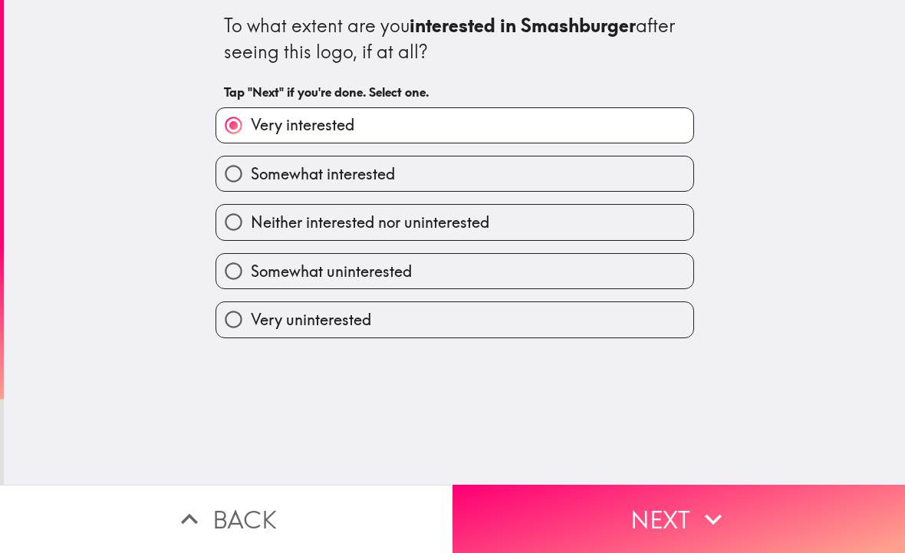
click at [673, 510] on button "Next" at bounding box center [679, 519] width 453 height 68
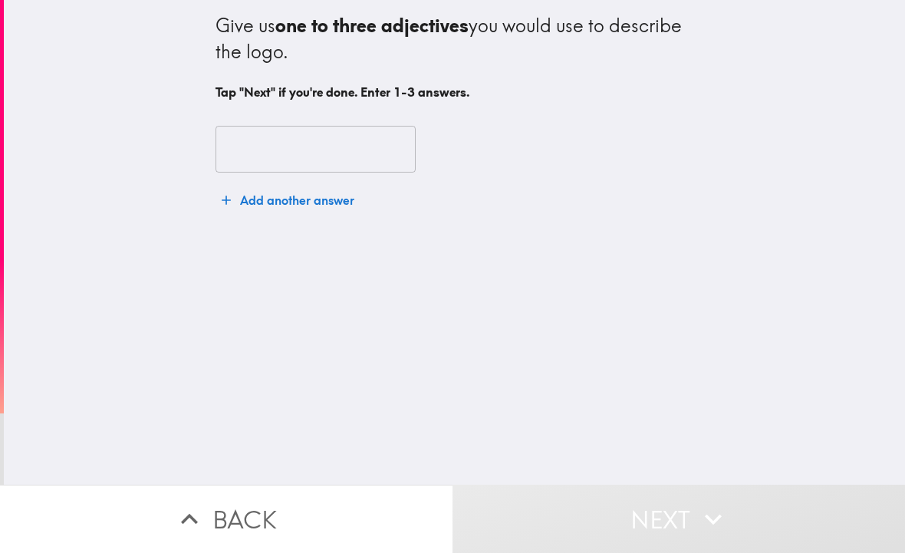
click at [293, 150] on input "text" at bounding box center [316, 150] width 200 height 48
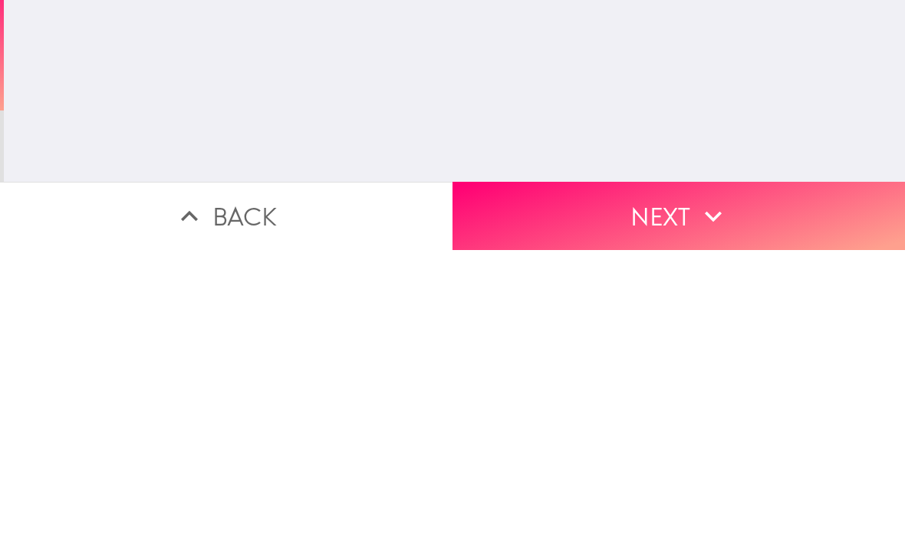
type input "Clear, memorable and appealing"
click at [748, 485] on button "Next" at bounding box center [679, 519] width 453 height 68
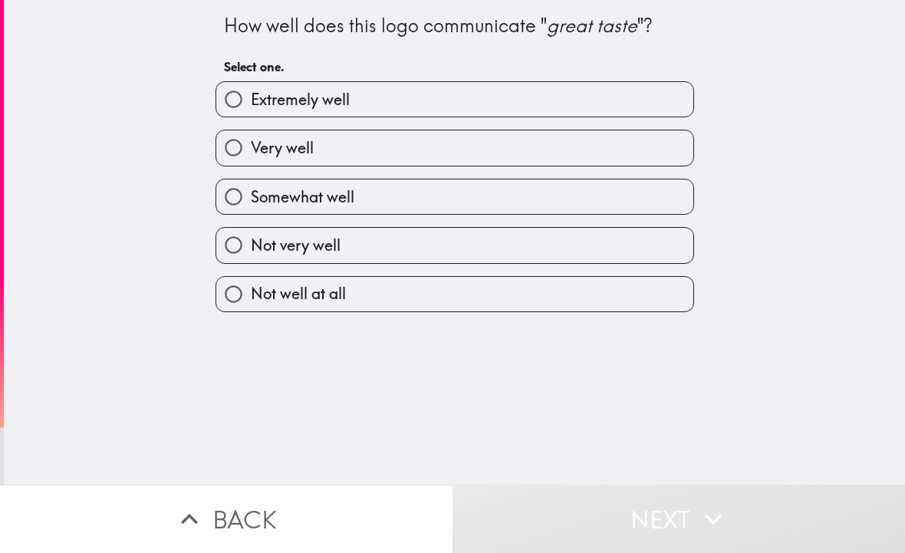
click at [485, 148] on label "Very well" at bounding box center [454, 147] width 477 height 35
click at [251, 148] on input "Very well" at bounding box center [233, 147] width 35 height 35
radio input "true"
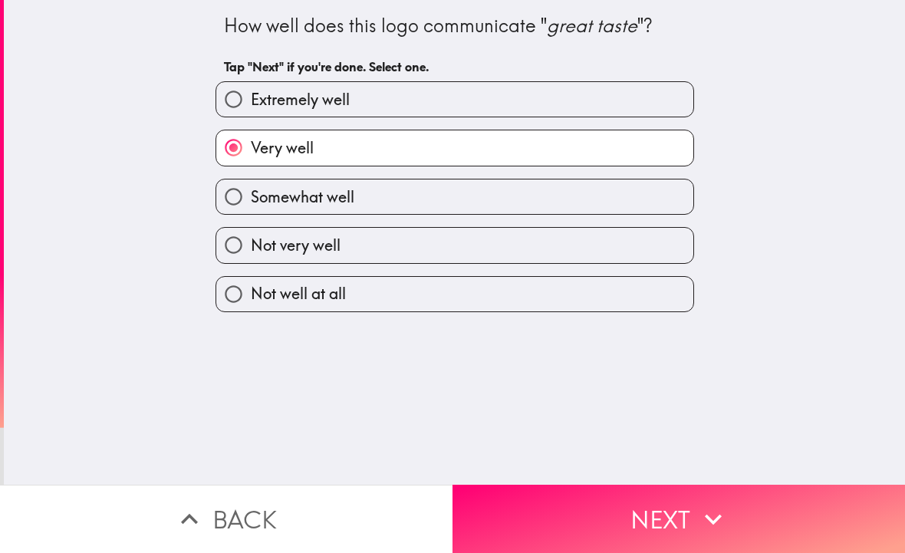
click at [701, 519] on icon "button" at bounding box center [713, 519] width 34 height 34
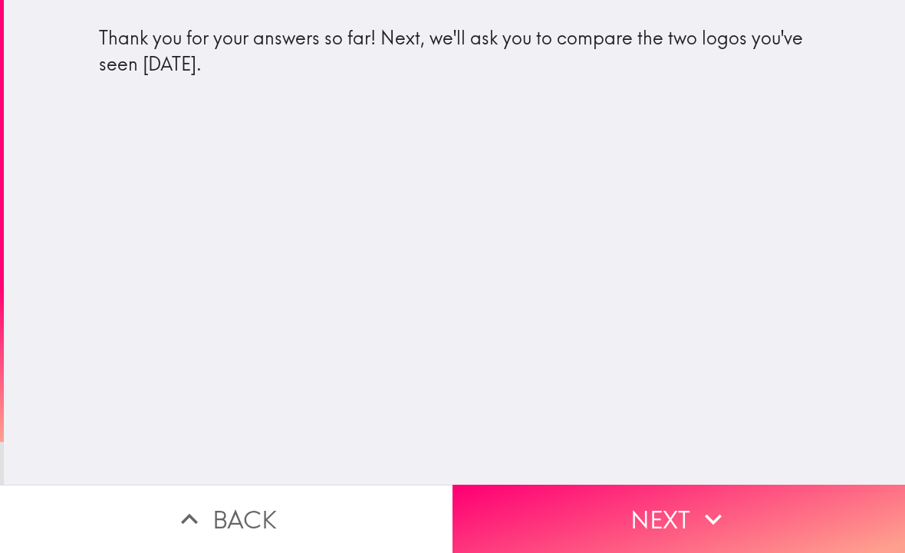
click at [706, 526] on icon "button" at bounding box center [713, 519] width 34 height 34
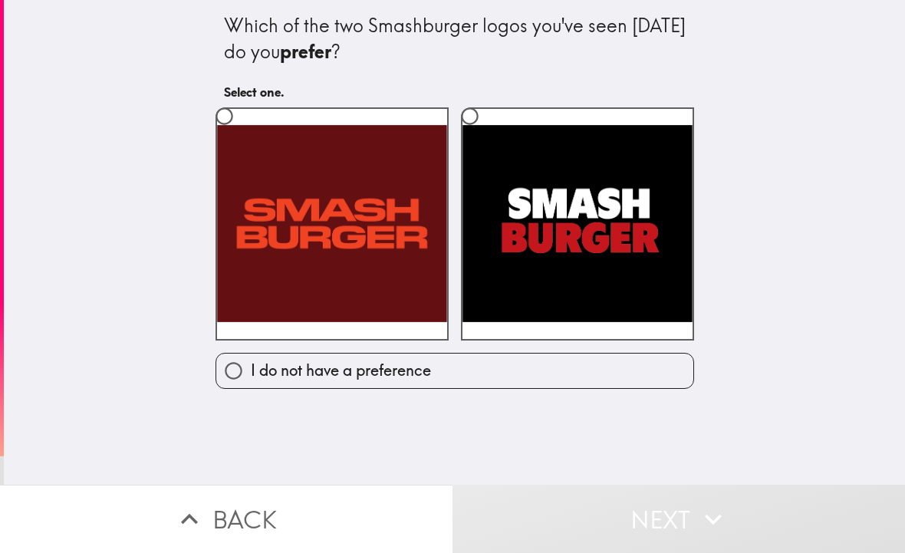
click at [377, 223] on label at bounding box center [332, 223] width 233 height 233
click at [242, 133] on input "radio" at bounding box center [224, 116] width 35 height 35
radio input "true"
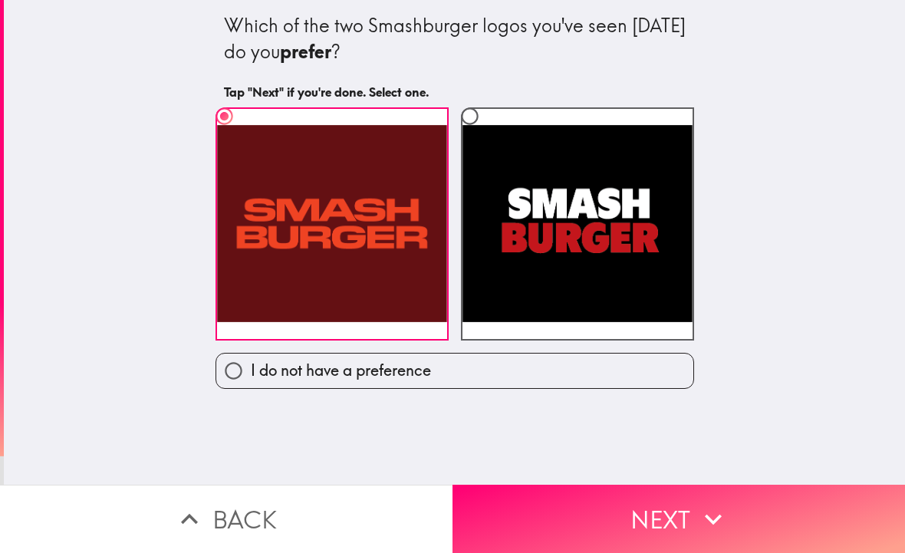
click at [712, 515] on icon "button" at bounding box center [713, 519] width 34 height 34
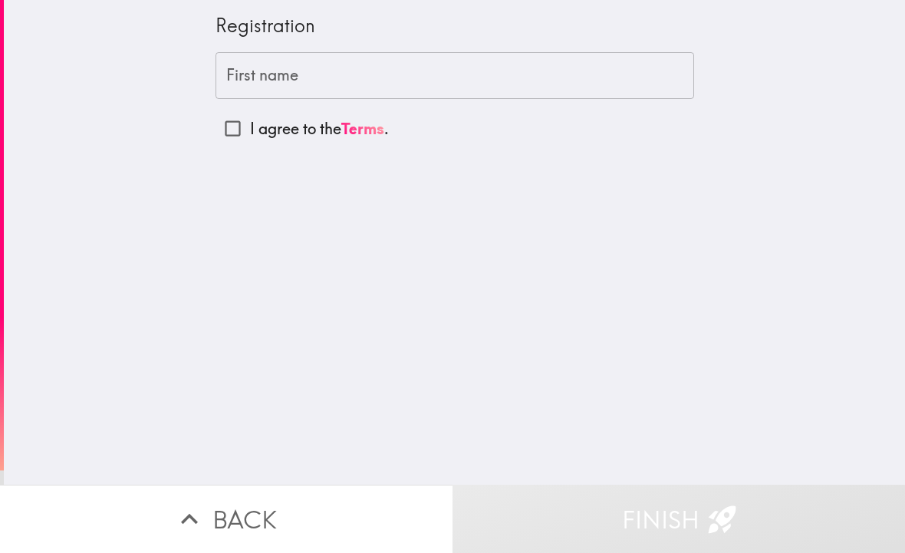
click at [403, 77] on input "First name" at bounding box center [455, 76] width 479 height 48
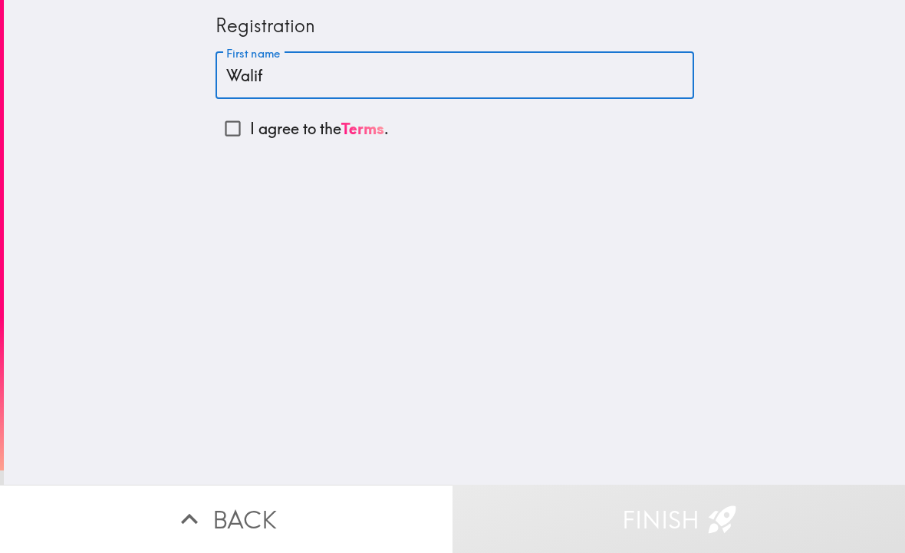
type input "Walif"
click at [249, 119] on input "I agree to the Terms ." at bounding box center [233, 128] width 35 height 35
checkbox input "true"
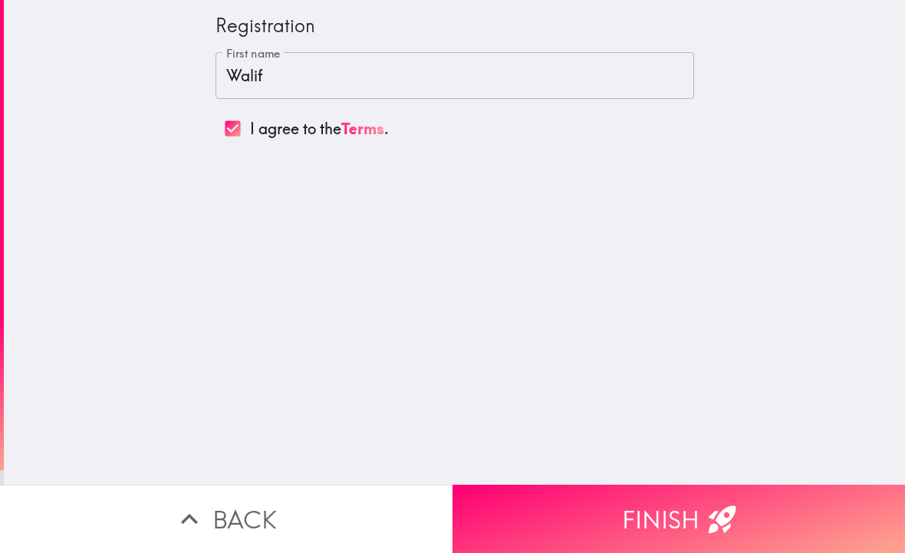
click at [394, 87] on input "Walif" at bounding box center [455, 76] width 479 height 48
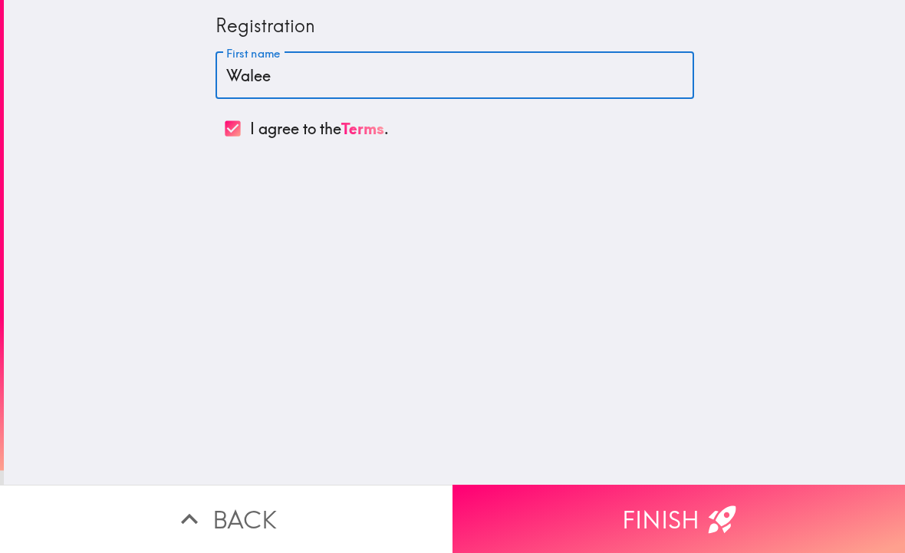
type input "Waleef"
click at [744, 522] on button "Finish" at bounding box center [679, 519] width 453 height 68
